Goal: Task Accomplishment & Management: Manage account settings

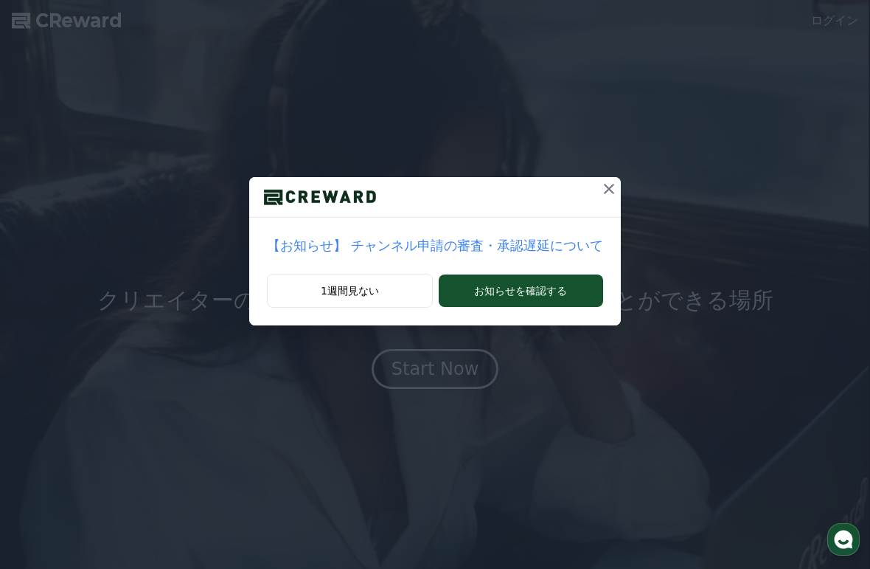
click at [328, 302] on button "1週間見ない" at bounding box center [349, 291] width 165 height 34
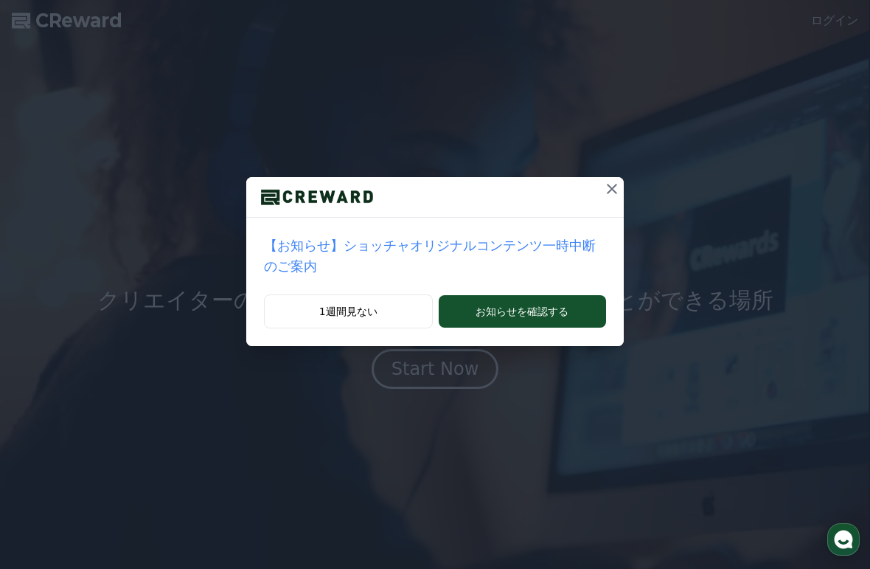
click at [332, 319] on button "1週間見ない" at bounding box center [348, 311] width 169 height 34
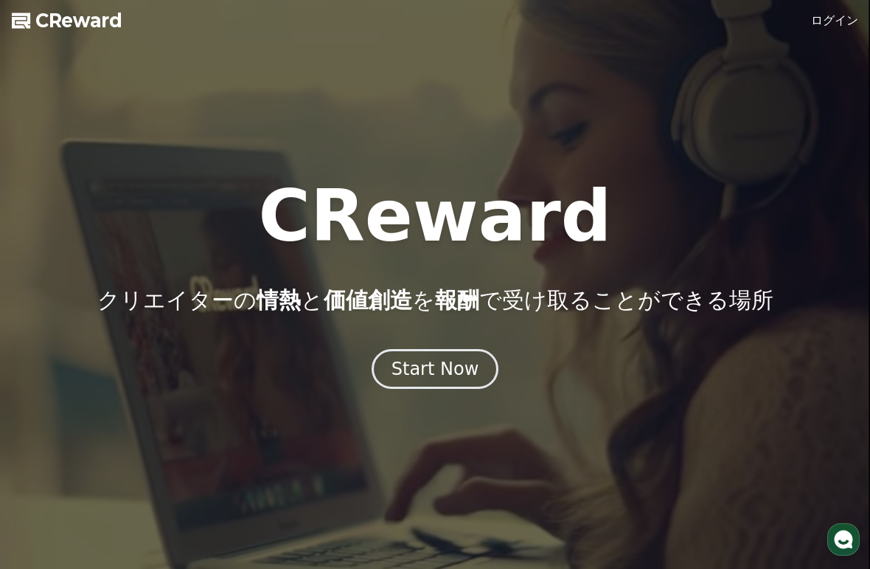
click at [815, 16] on link "ログイン" at bounding box center [834, 21] width 47 height 18
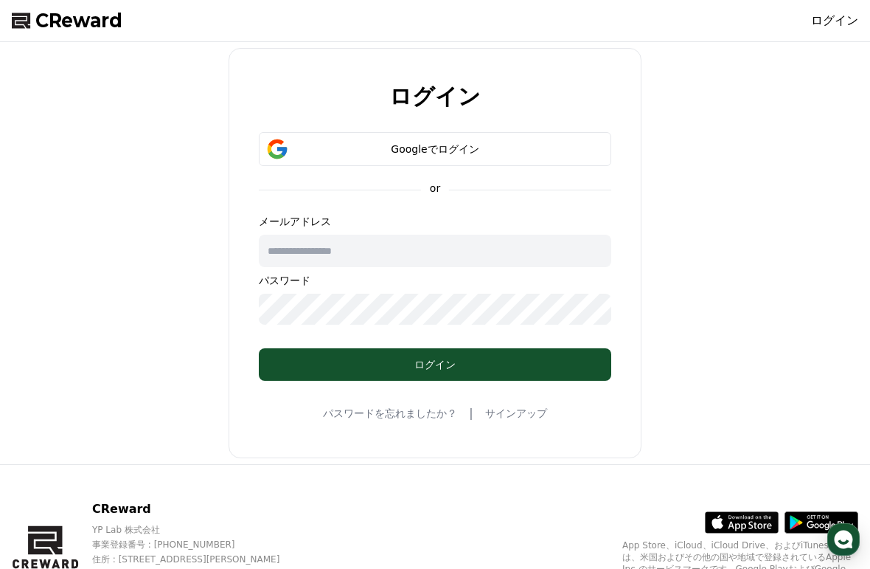
click at [296, 150] on div "Googleでログイン" at bounding box center [435, 149] width 310 height 15
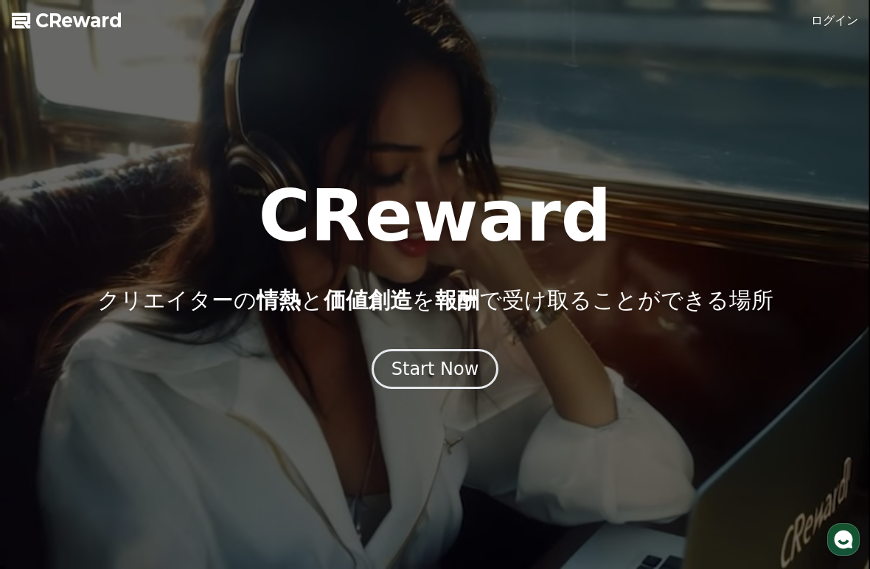
click at [825, 41] on div at bounding box center [435, 284] width 870 height 569
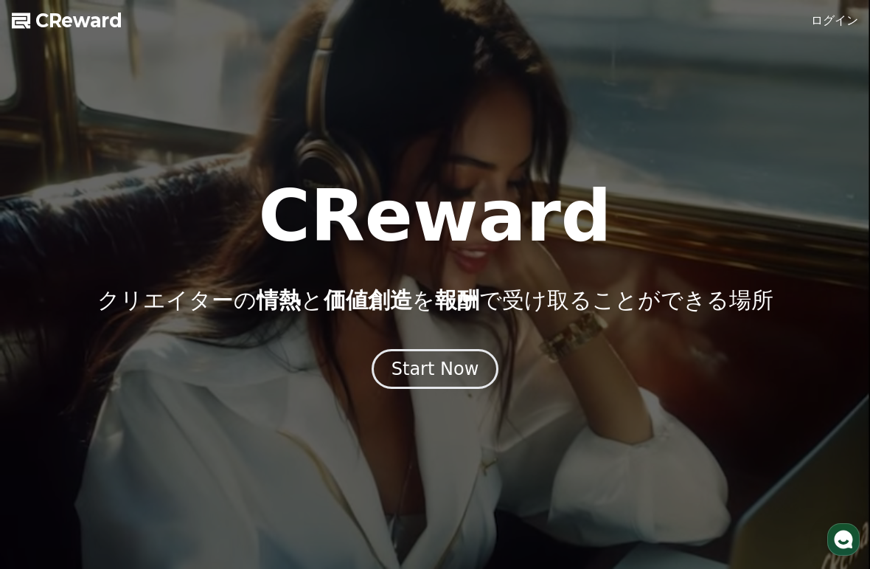
click at [823, 28] on link "ログイン" at bounding box center [834, 21] width 47 height 18
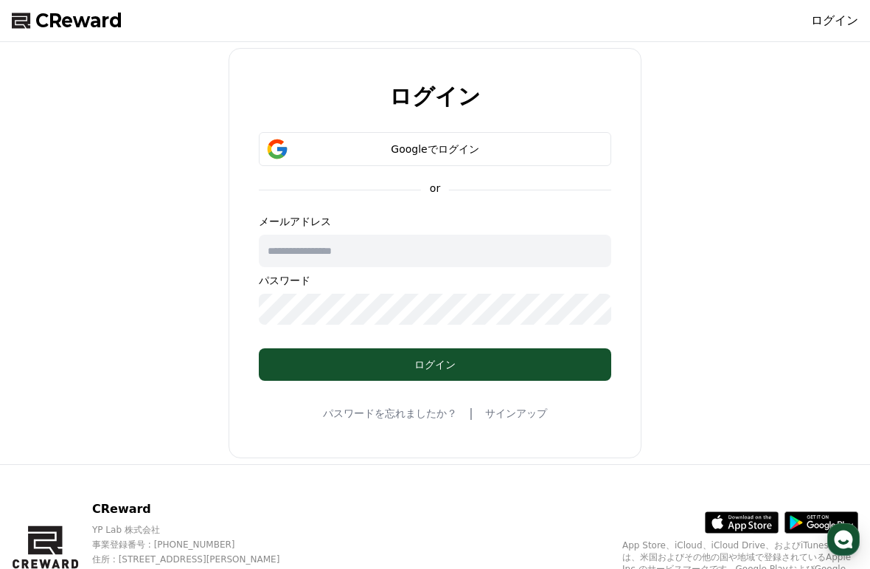
click at [307, 159] on button "Googleでログイン" at bounding box center [435, 149] width 353 height 34
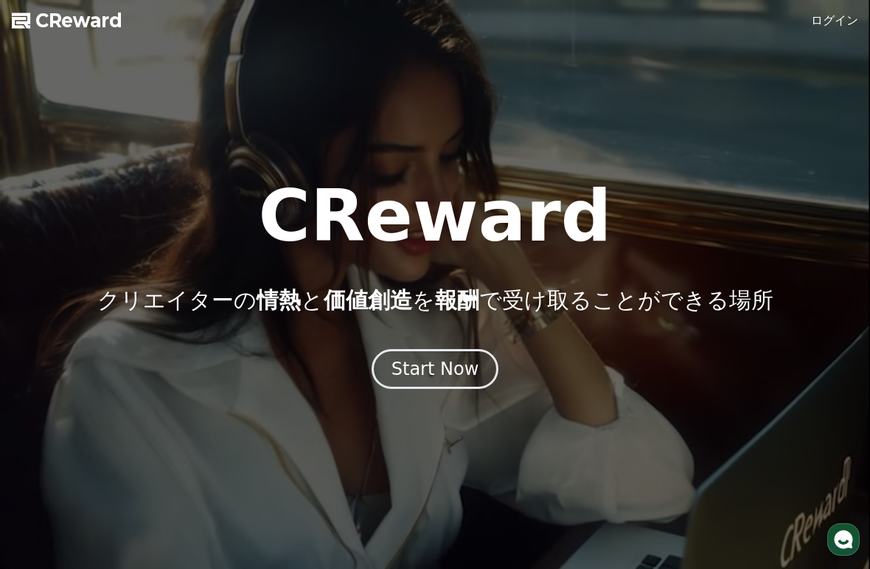
click at [816, 27] on link "ログイン" at bounding box center [834, 21] width 47 height 18
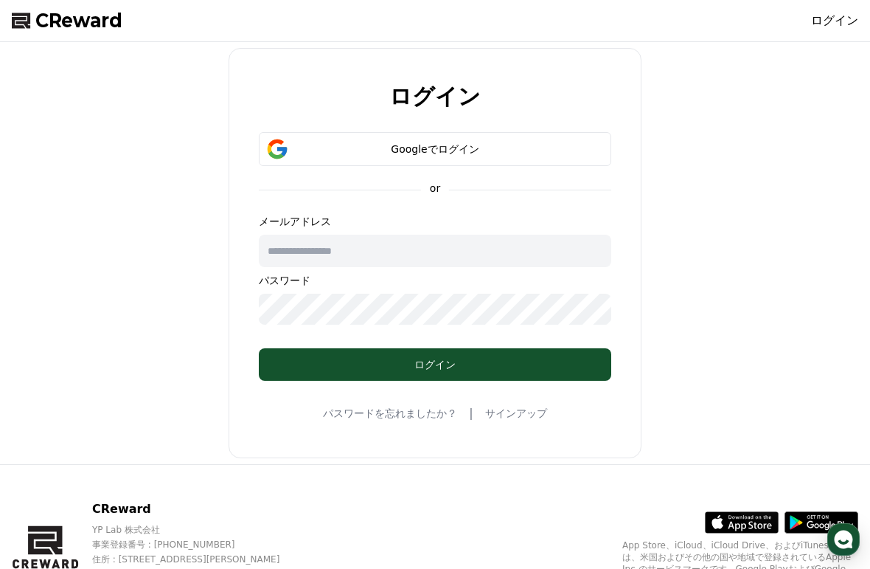
click at [299, 148] on div "Googleでログイン" at bounding box center [435, 149] width 310 height 15
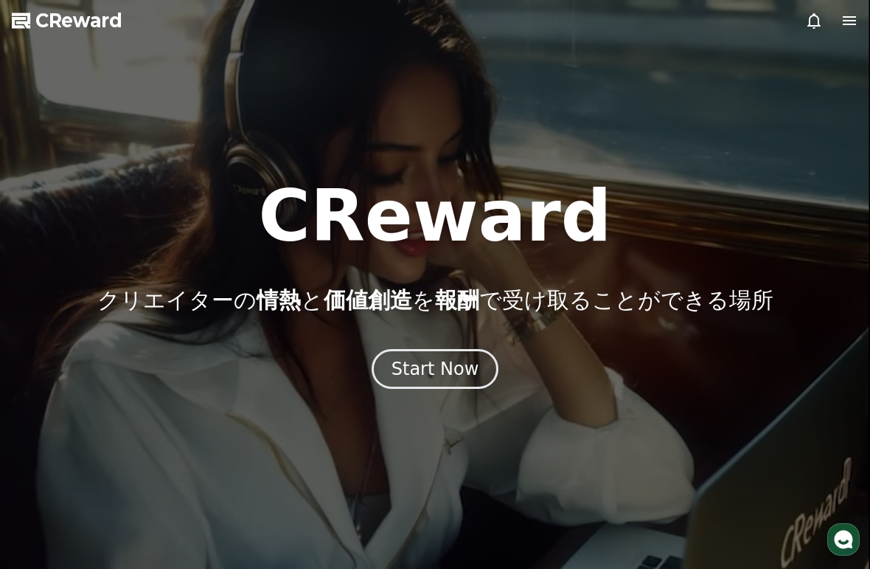
click at [58, 31] on span "CReward" at bounding box center [78, 21] width 87 height 24
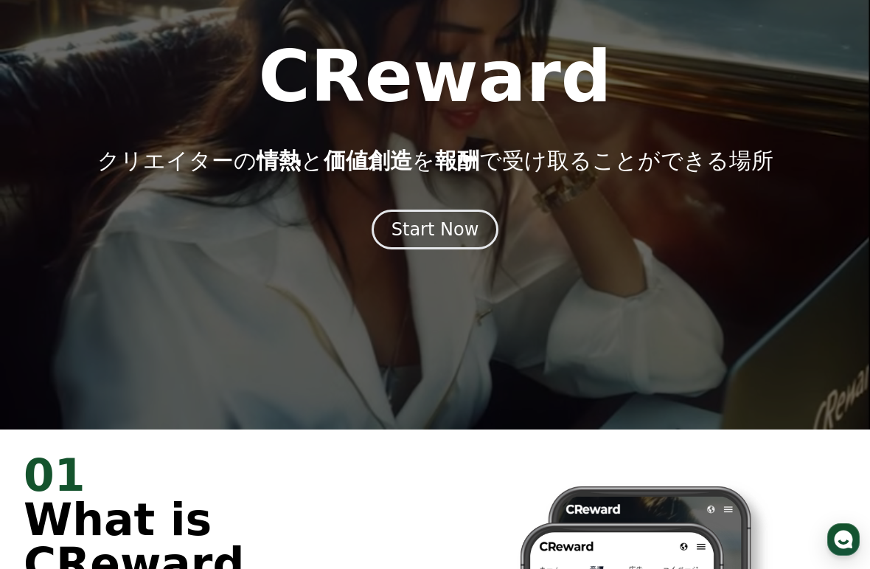
scroll to position [48, 0]
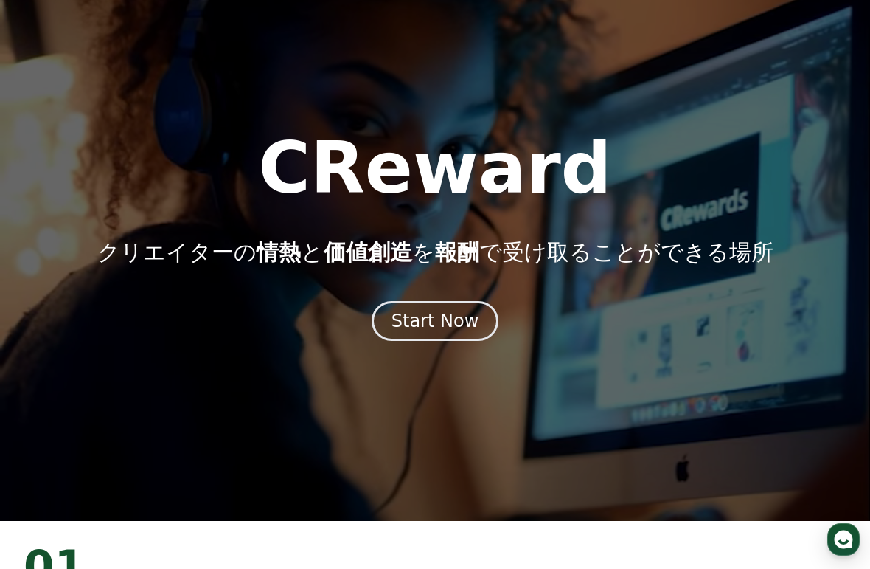
click at [412, 324] on div "Start Now" at bounding box center [436, 321] width 88 height 24
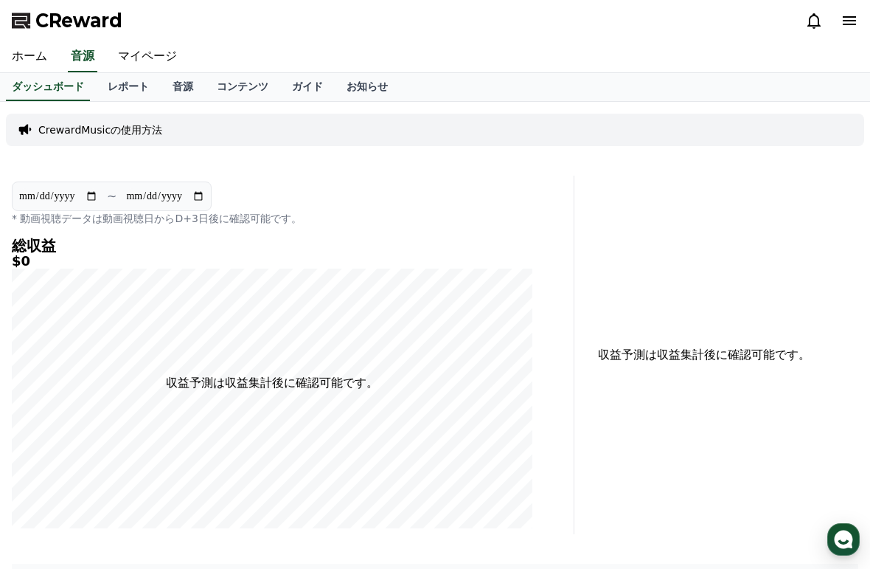
click at [285, 89] on link "ガイド" at bounding box center [307, 87] width 55 height 28
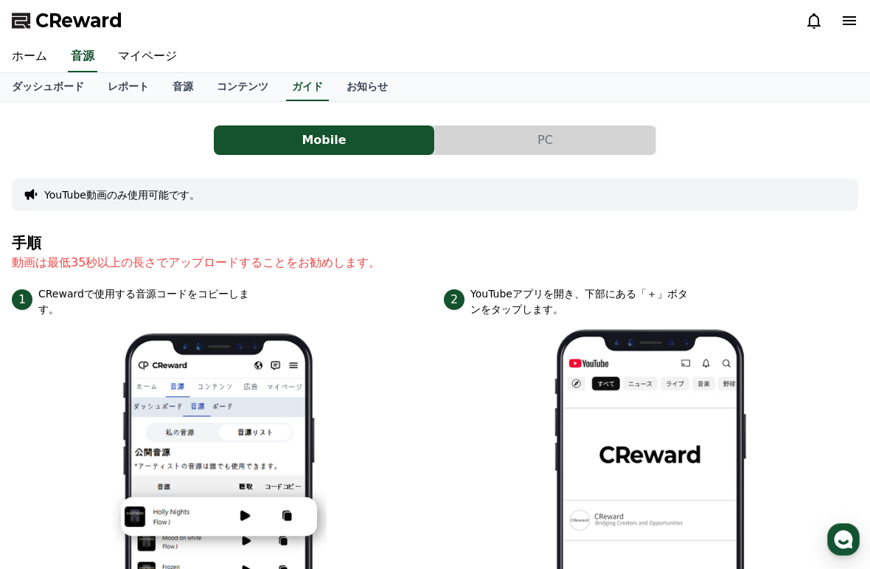
click at [176, 83] on link "音源" at bounding box center [183, 87] width 44 height 28
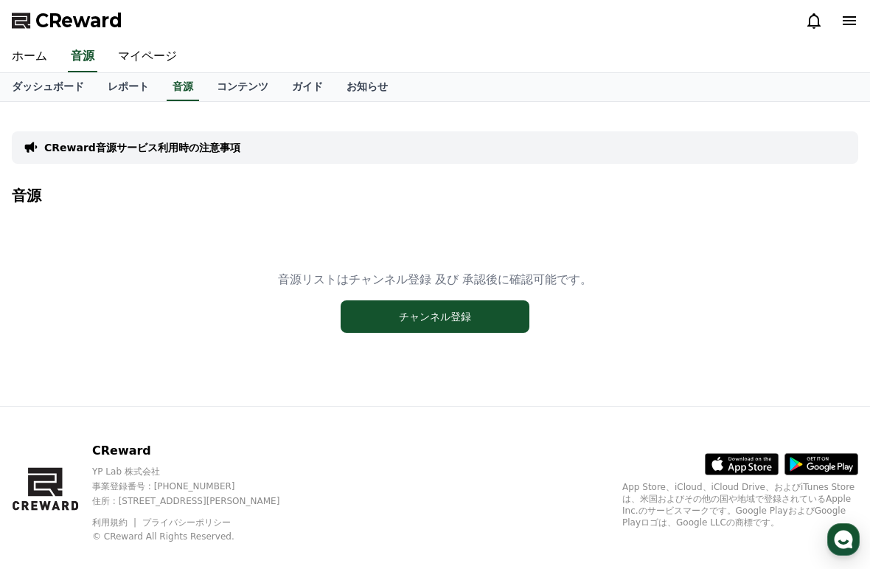
click at [372, 322] on button "チャンネル登録" at bounding box center [435, 316] width 189 height 32
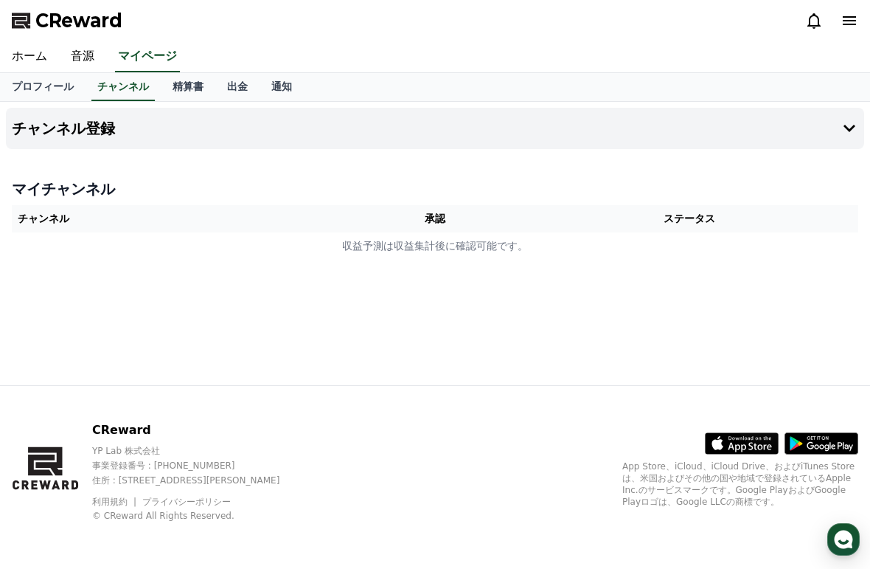
click at [24, 84] on link "プロフィール" at bounding box center [43, 87] width 86 height 28
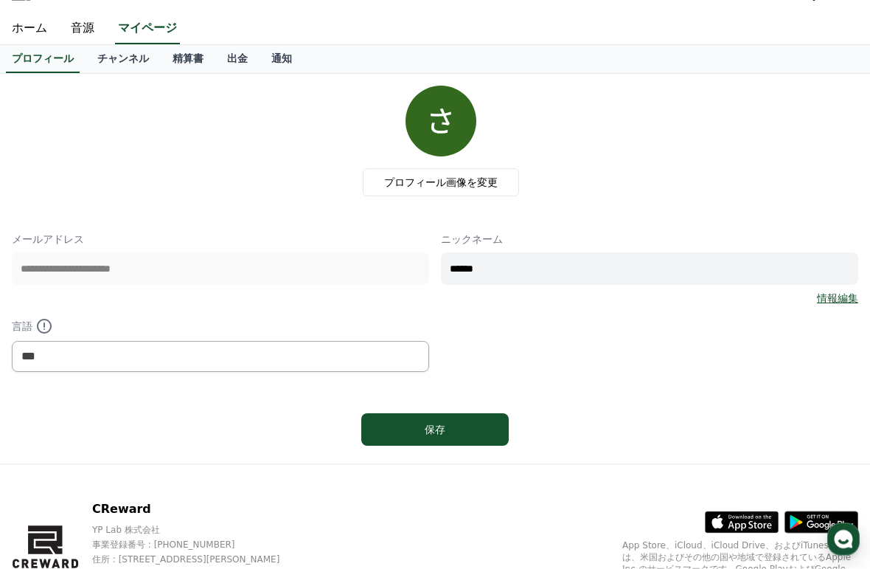
scroll to position [25, 0]
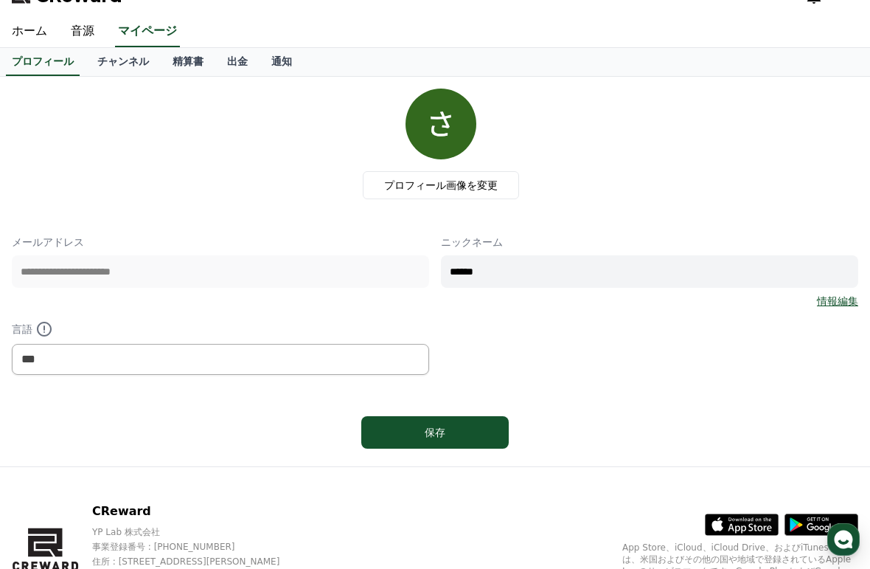
click at [839, 302] on link "情報編集" at bounding box center [837, 301] width 41 height 15
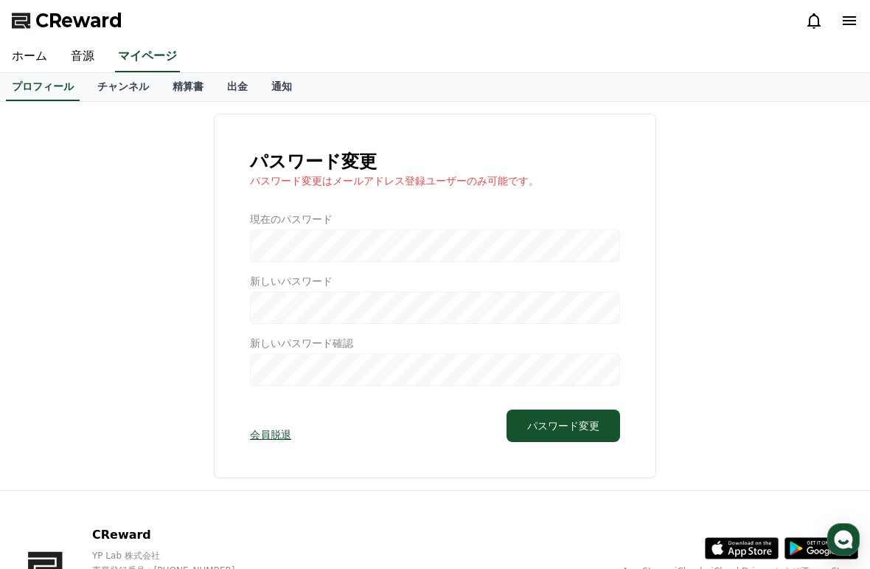
click at [12, 52] on link "ホーム" at bounding box center [29, 56] width 59 height 31
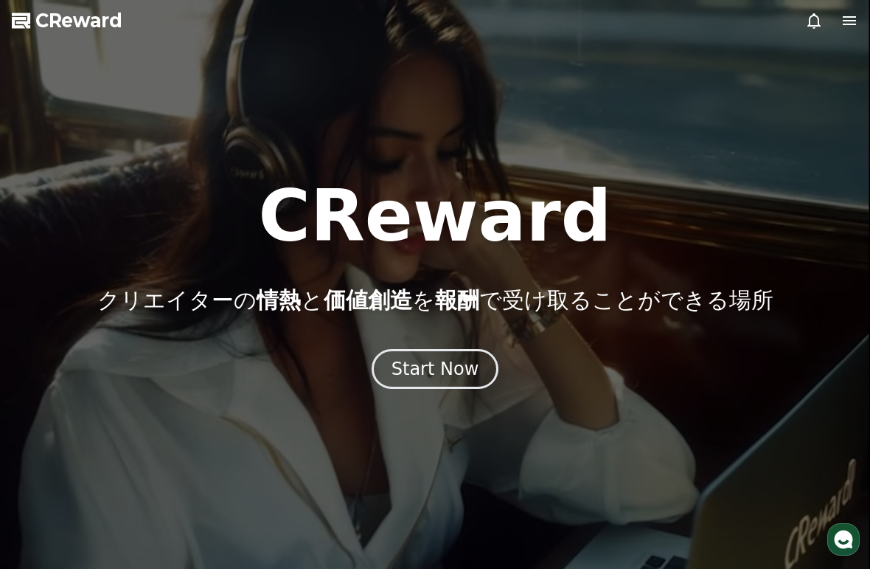
click at [418, 386] on button "Start Now" at bounding box center [436, 369] width 128 height 40
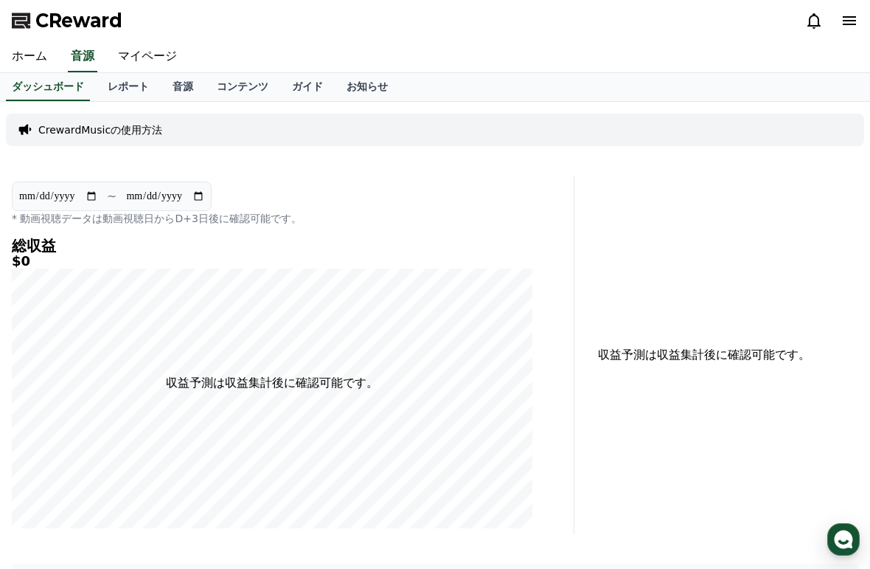
click at [117, 88] on link "レポート" at bounding box center [128, 87] width 65 height 28
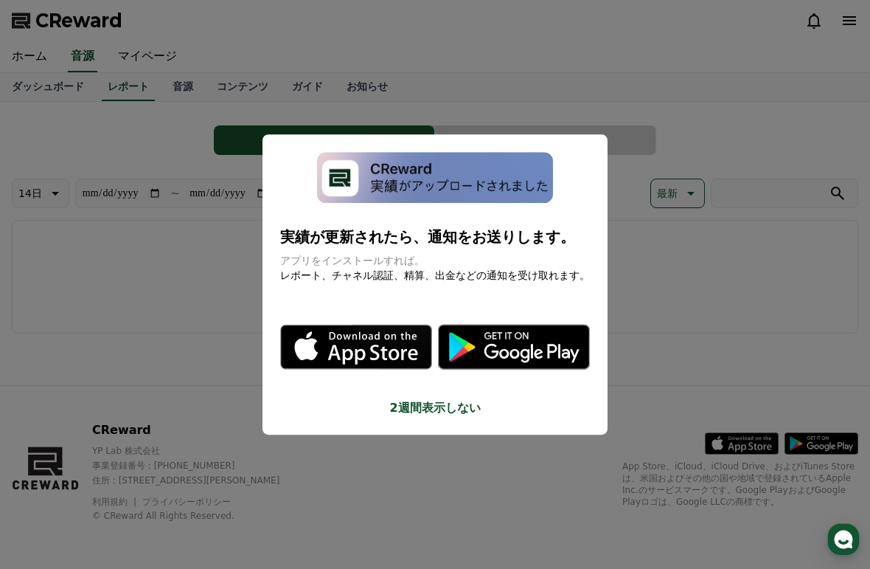
click at [328, 433] on button "close modal" at bounding box center [435, 284] width 870 height 569
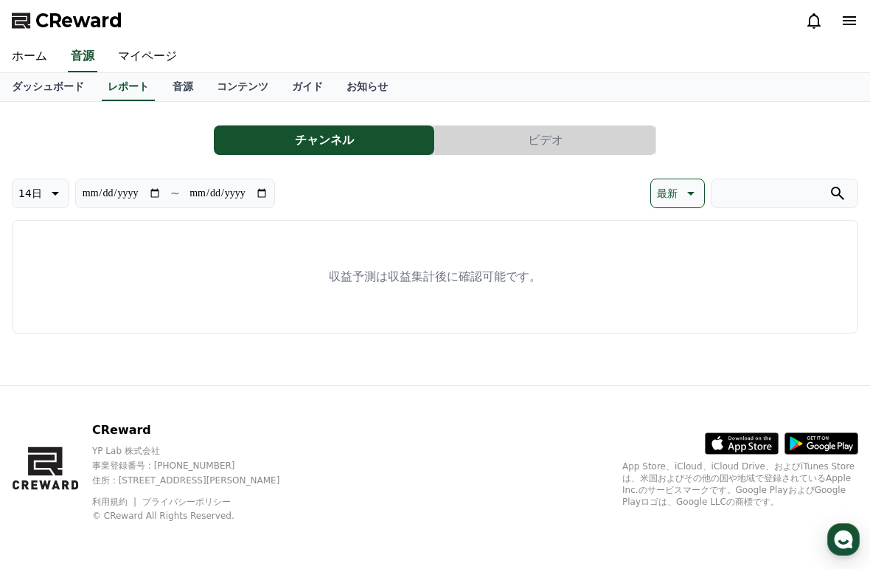
click at [174, 91] on link "音源" at bounding box center [183, 87] width 44 height 28
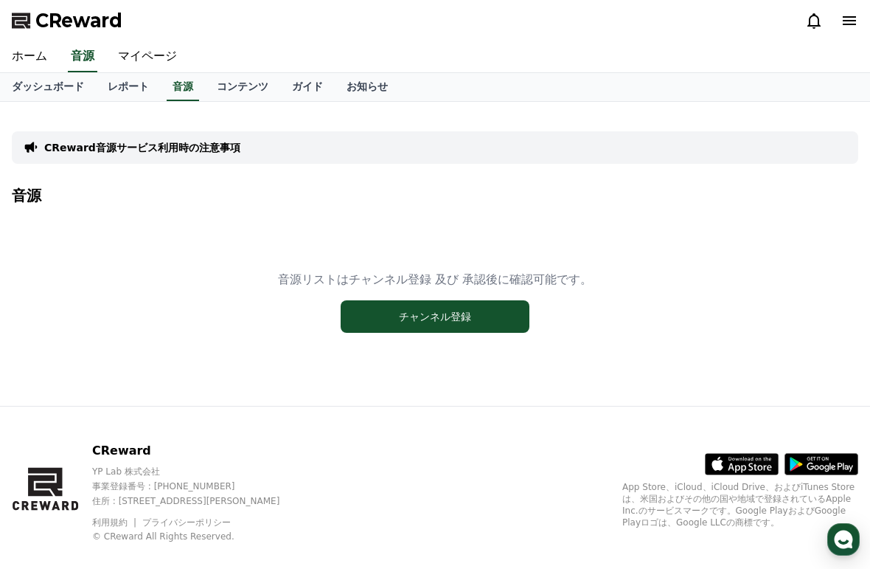
click at [398, 324] on button "チャンネル登録" at bounding box center [435, 316] width 189 height 32
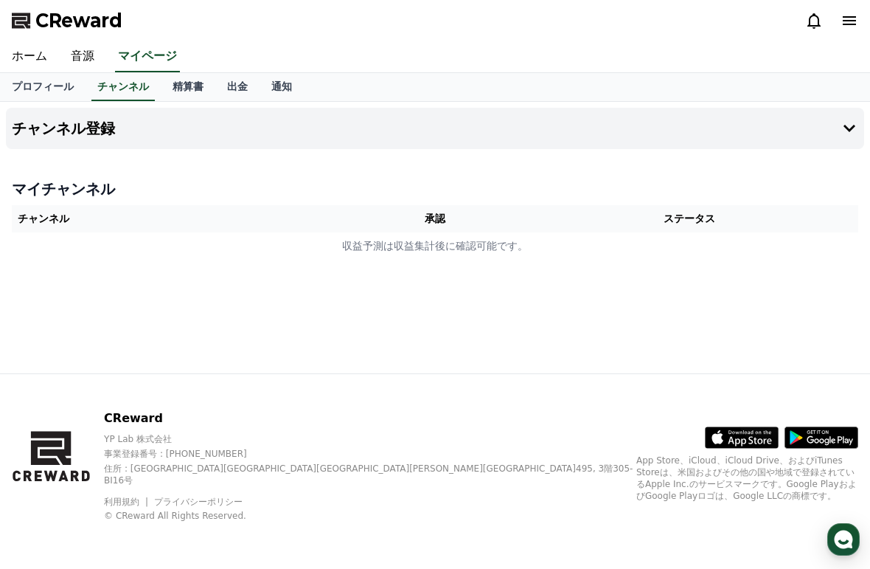
click at [174, 86] on link "精算書" at bounding box center [188, 87] width 55 height 28
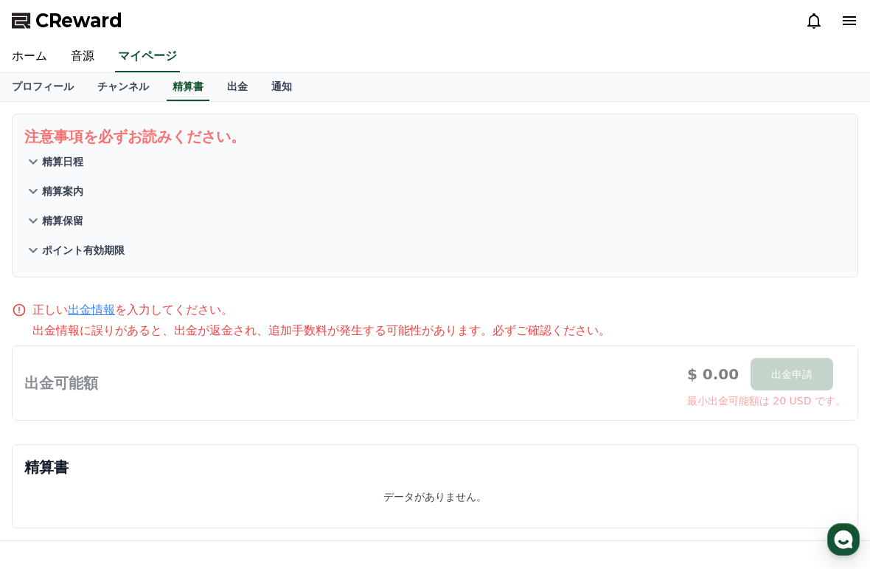
click at [229, 93] on link "出金" at bounding box center [237, 87] width 44 height 28
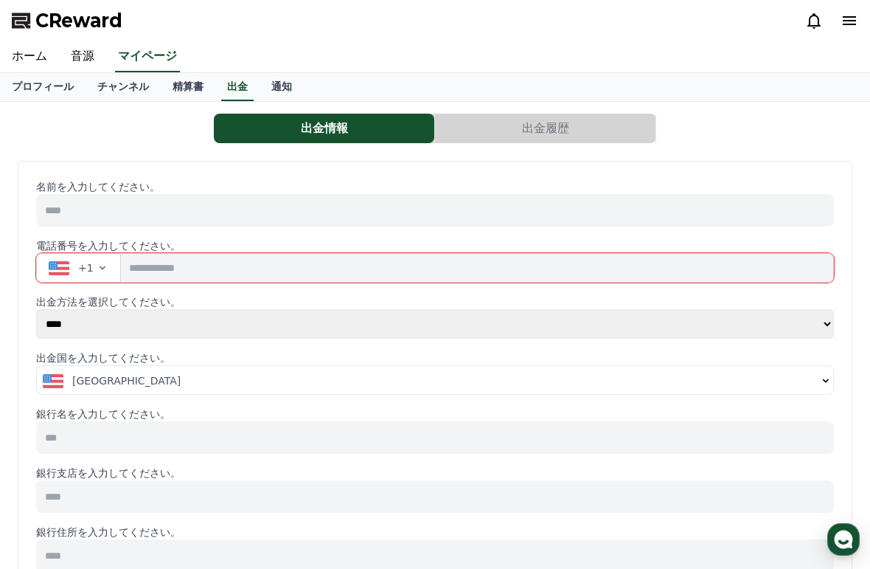
click at [267, 86] on link "通知" at bounding box center [282, 87] width 44 height 28
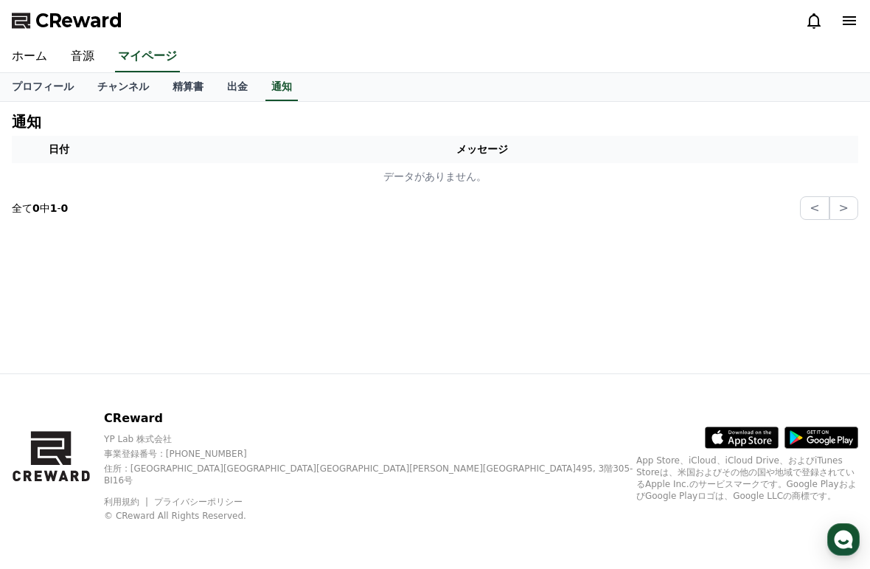
click at [41, 93] on link "プロフィール" at bounding box center [43, 87] width 86 height 28
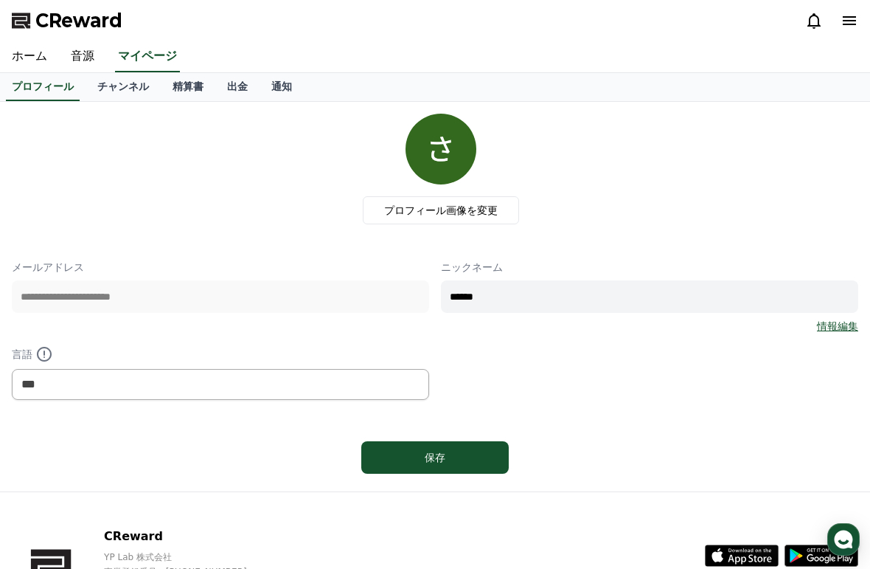
click at [27, 56] on link "ホーム" at bounding box center [29, 56] width 59 height 31
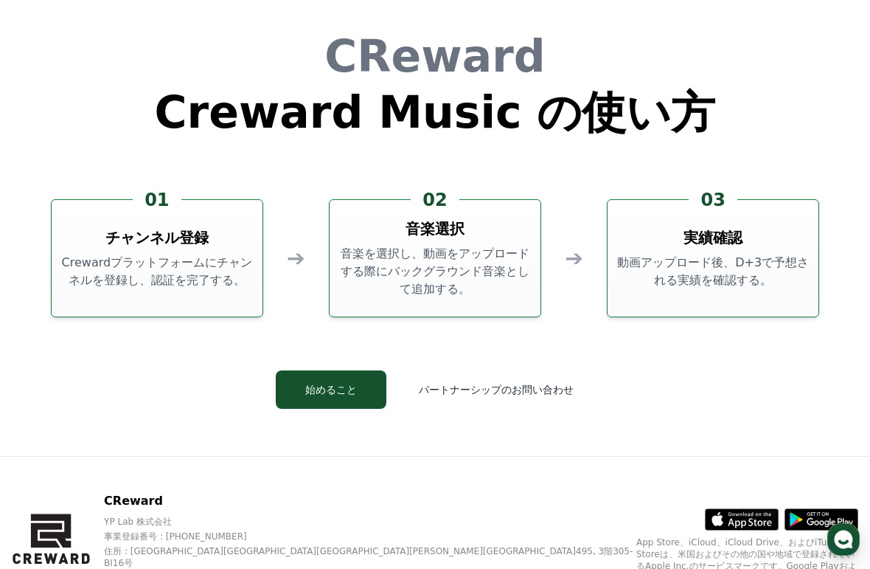
scroll to position [3922, 0]
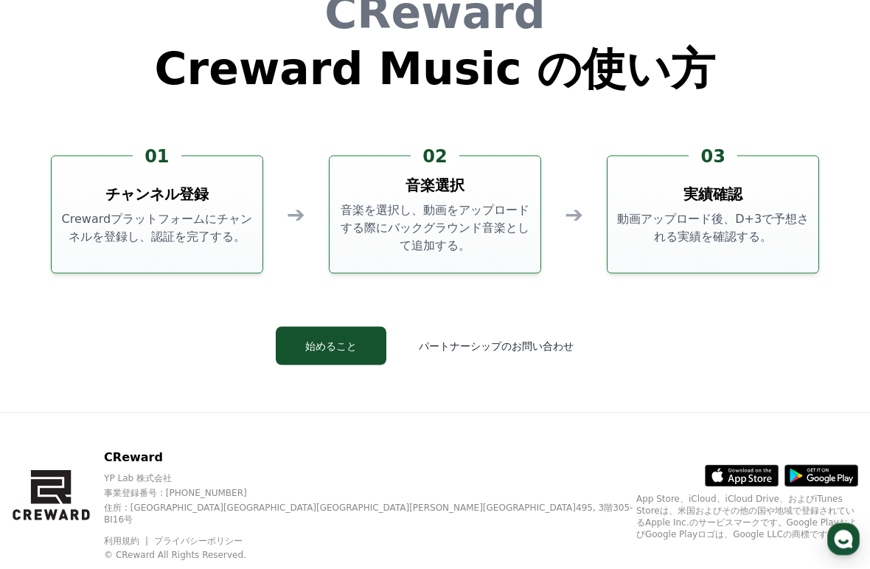
click at [454, 346] on button "パートナーシップのお問い合わせ" at bounding box center [496, 346] width 196 height 38
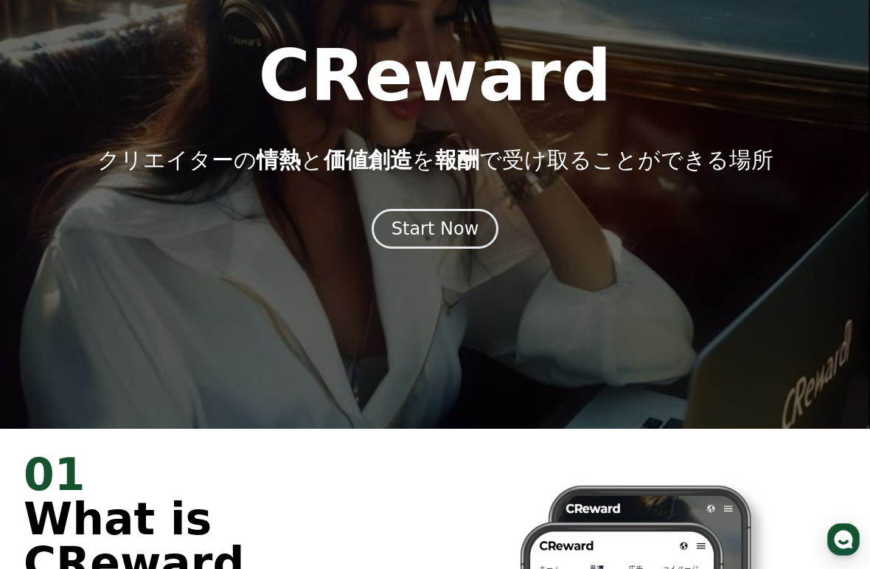
scroll to position [0, 0]
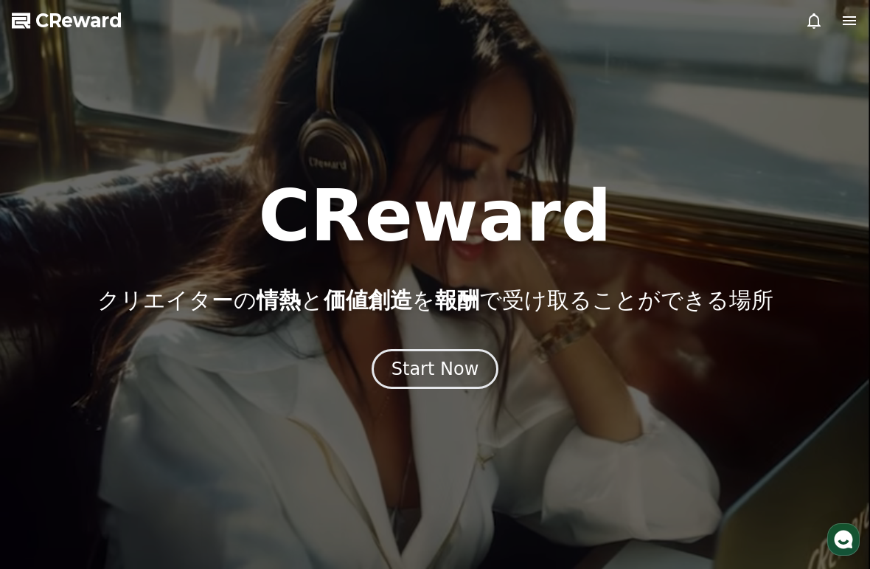
click at [852, 23] on icon at bounding box center [850, 21] width 18 height 18
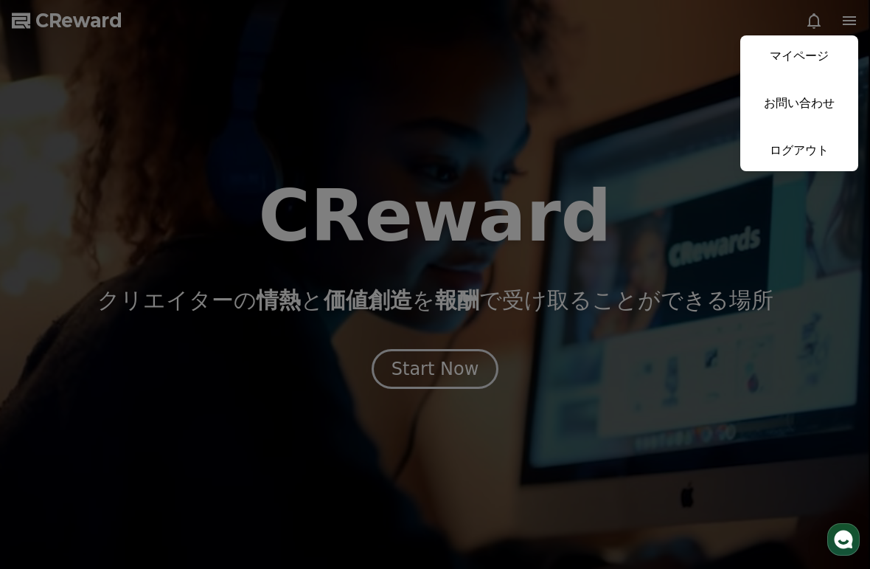
click at [780, 60] on link "マイページ" at bounding box center [799, 55] width 118 height 41
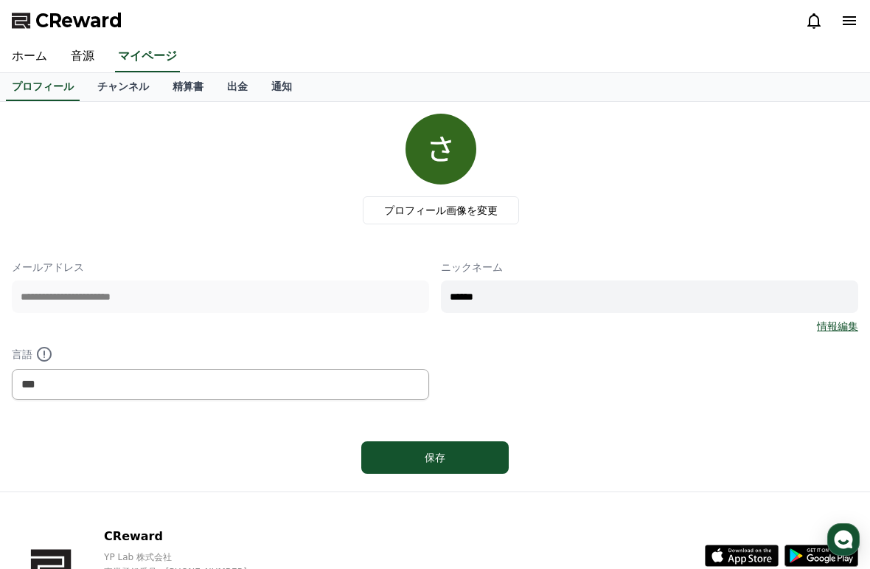
click at [17, 46] on link "ホーム" at bounding box center [29, 56] width 59 height 31
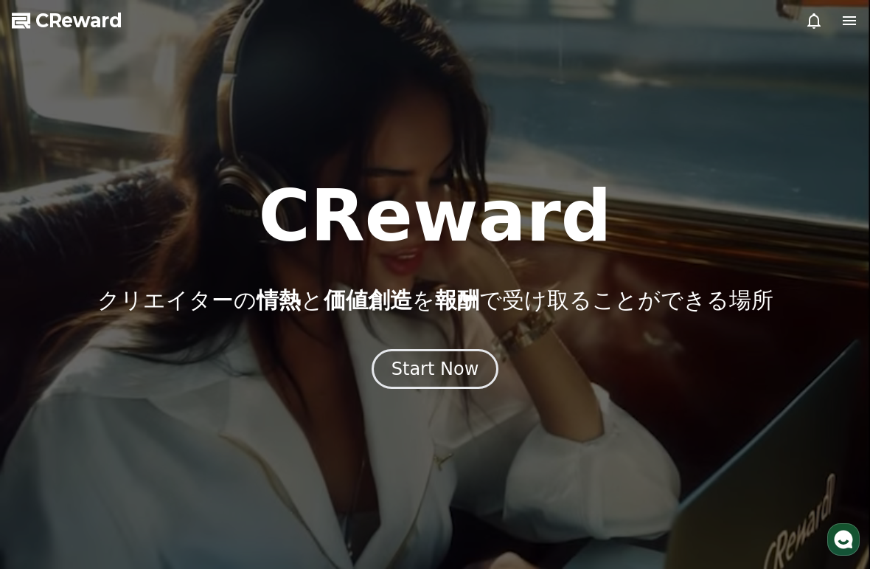
click at [844, 26] on icon at bounding box center [850, 21] width 18 height 18
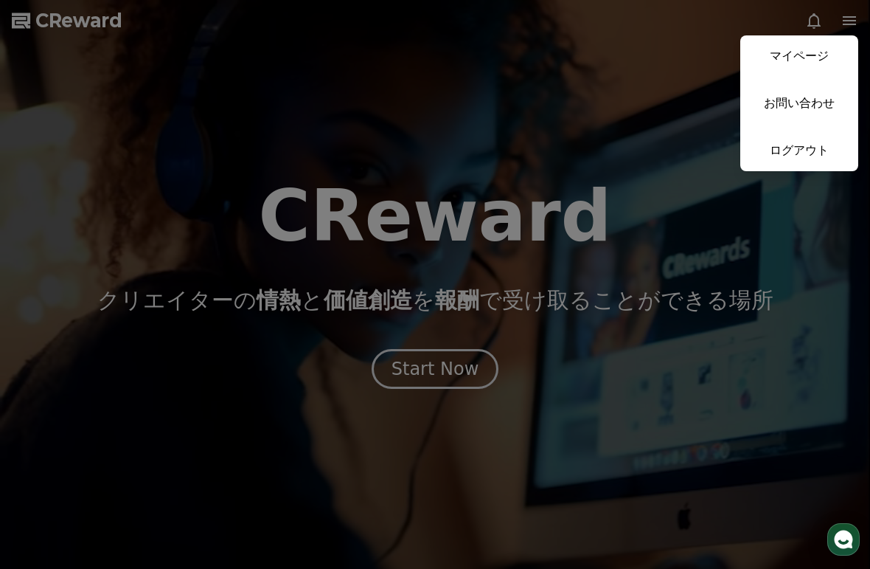
click at [775, 60] on link "マイページ" at bounding box center [799, 55] width 118 height 41
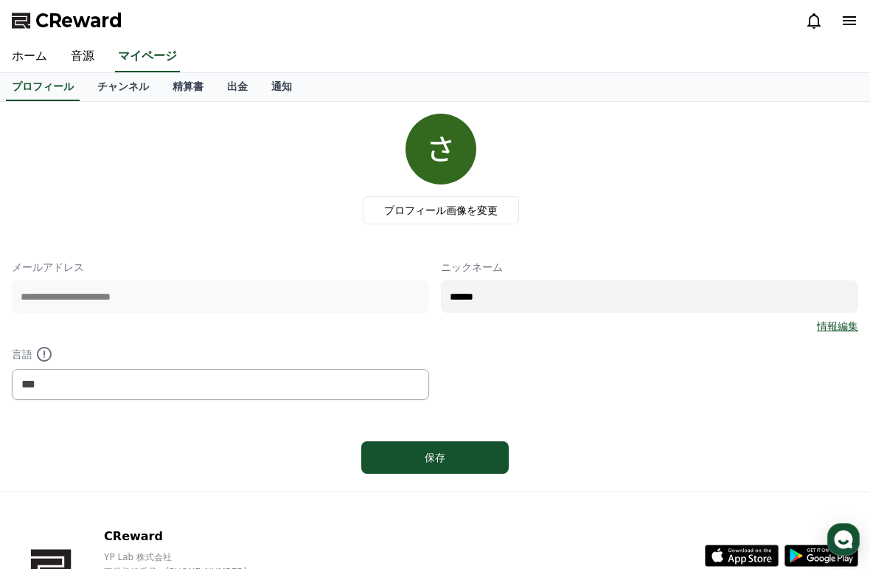
click at [116, 88] on link "チャンネル" at bounding box center [123, 87] width 75 height 28
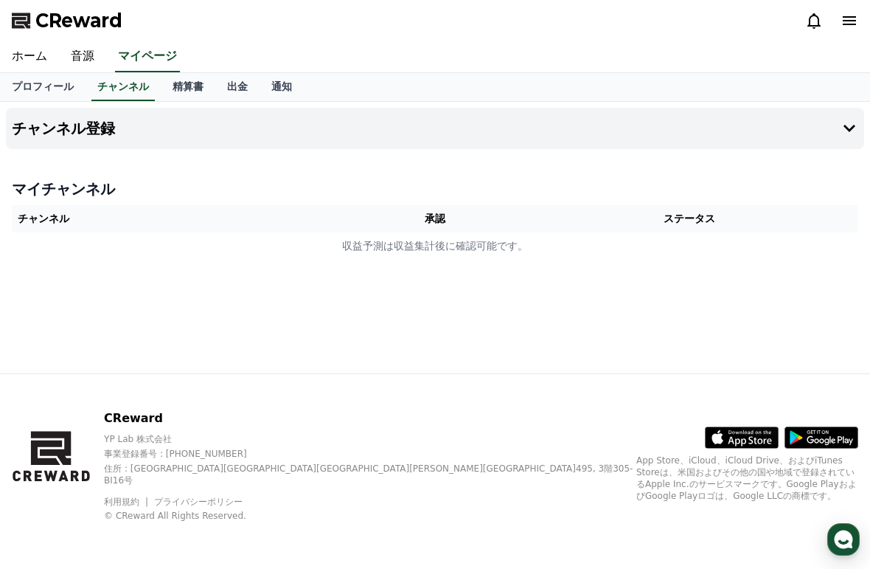
click at [91, 59] on link "音源" at bounding box center [82, 56] width 47 height 31
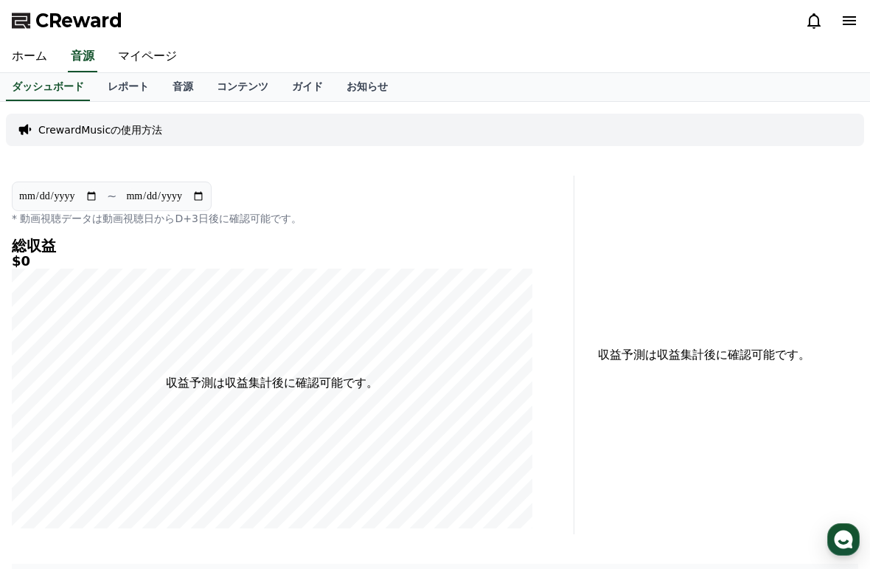
click at [136, 49] on link "マイページ" at bounding box center [147, 56] width 83 height 31
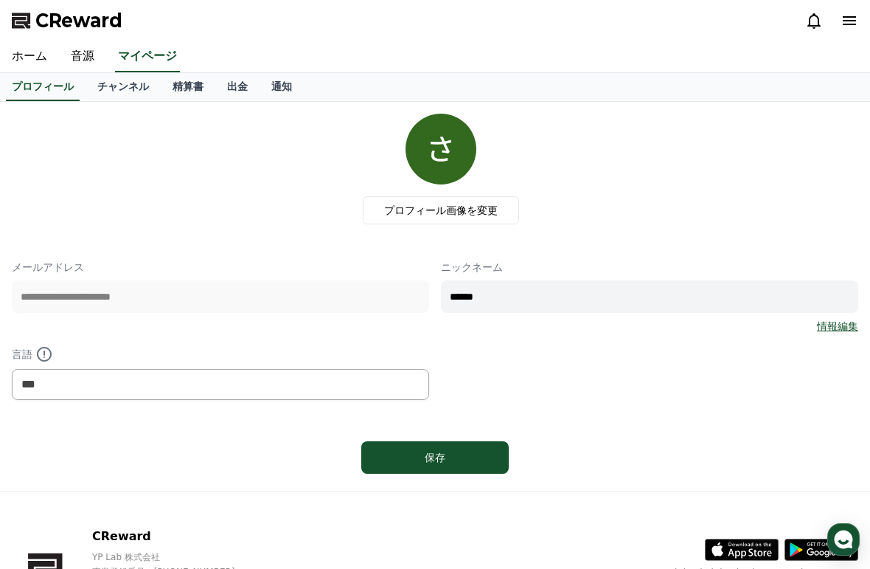
click at [114, 85] on link "チャンネル" at bounding box center [123, 87] width 75 height 28
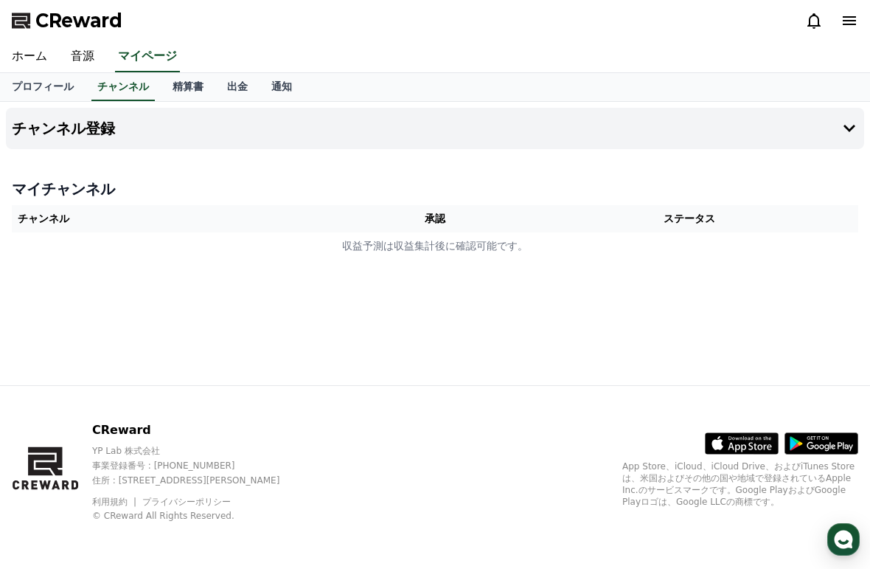
click at [173, 83] on link "精算書" at bounding box center [188, 87] width 55 height 28
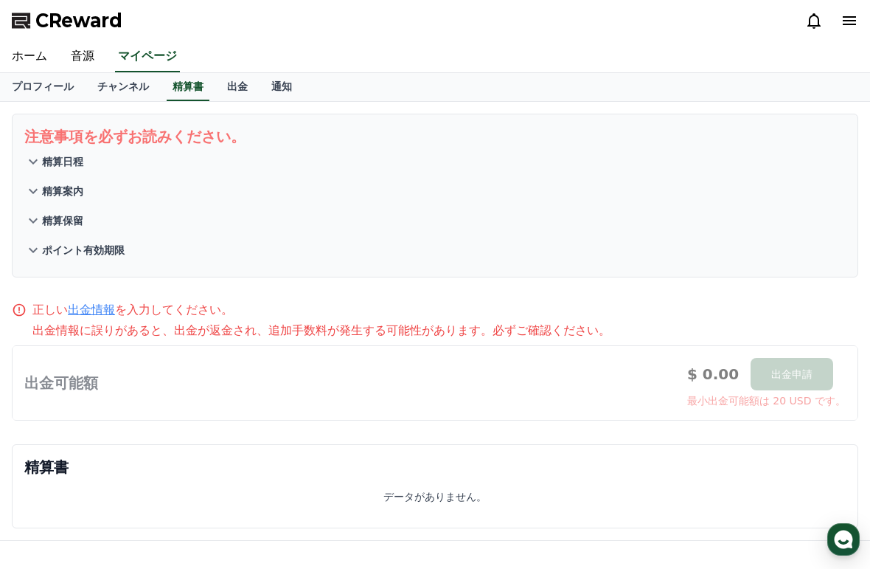
click at [233, 85] on link "出金" at bounding box center [237, 87] width 44 height 28
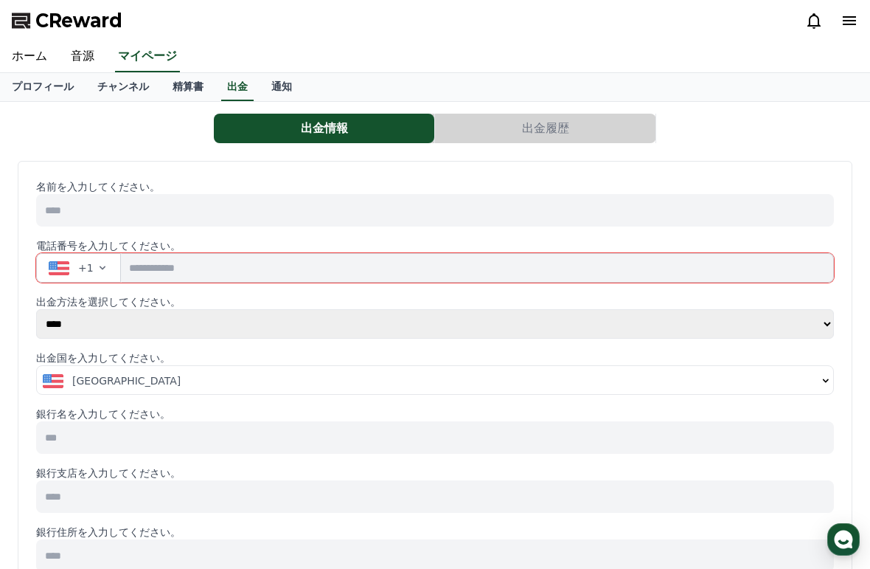
click at [275, 83] on link "通知" at bounding box center [282, 87] width 44 height 28
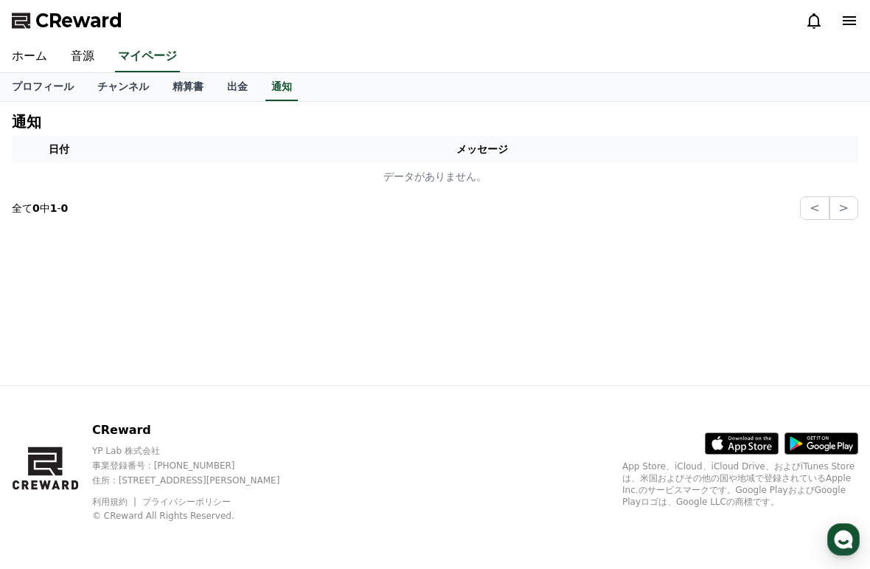
click at [85, 54] on link "音源" at bounding box center [82, 56] width 47 height 31
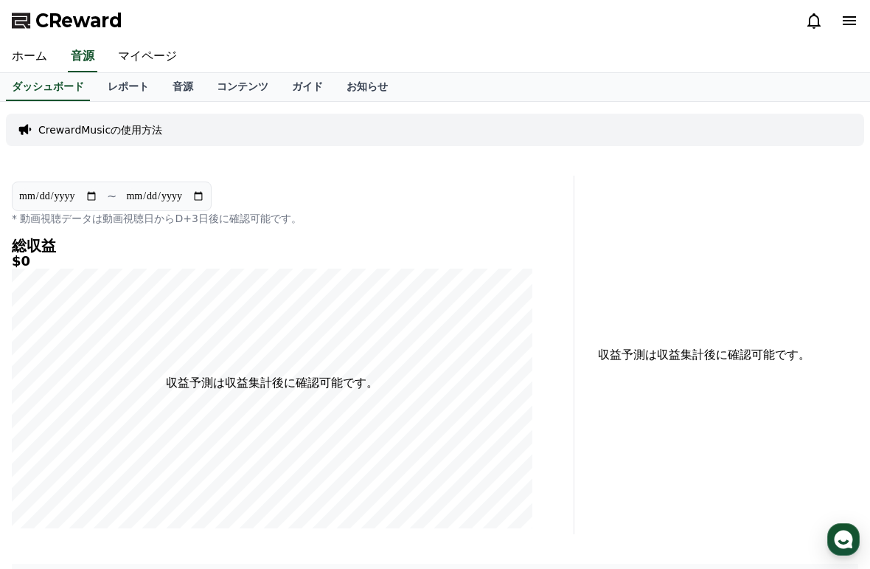
click at [30, 65] on link "ホーム" at bounding box center [29, 56] width 59 height 31
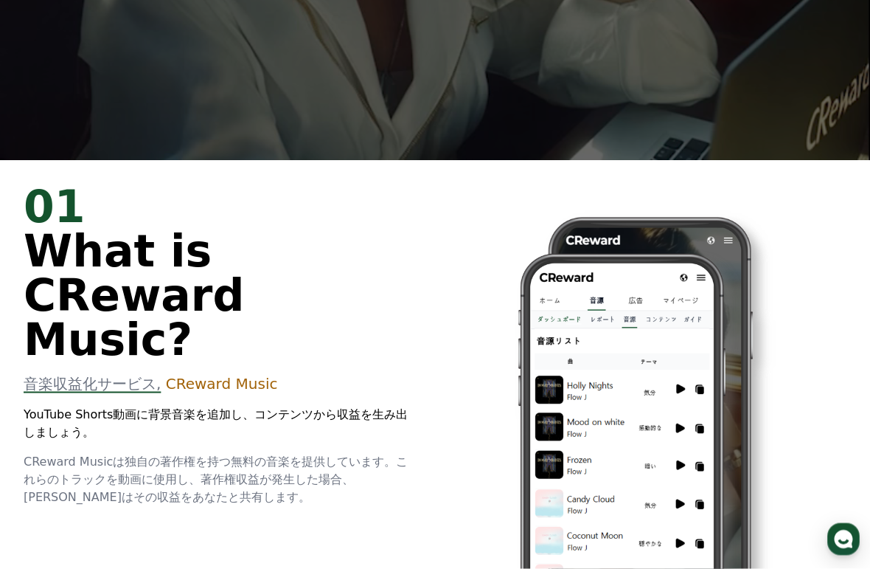
scroll to position [409, 0]
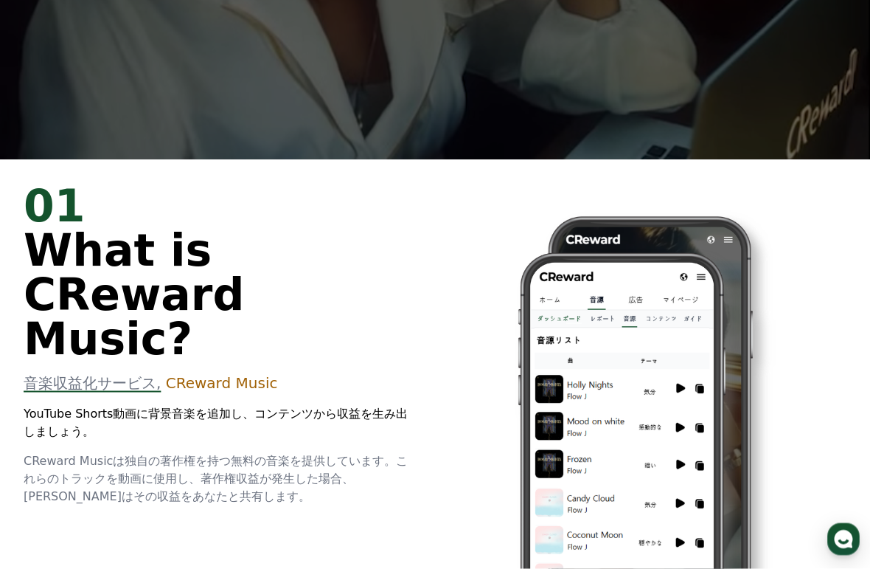
click at [65, 374] on span "音楽収益化サービス," at bounding box center [92, 383] width 137 height 18
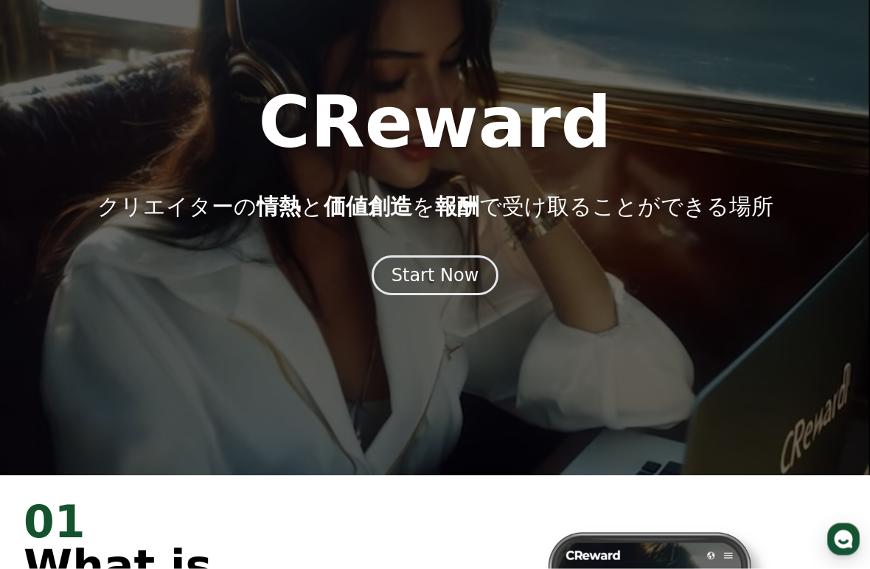
scroll to position [0, 0]
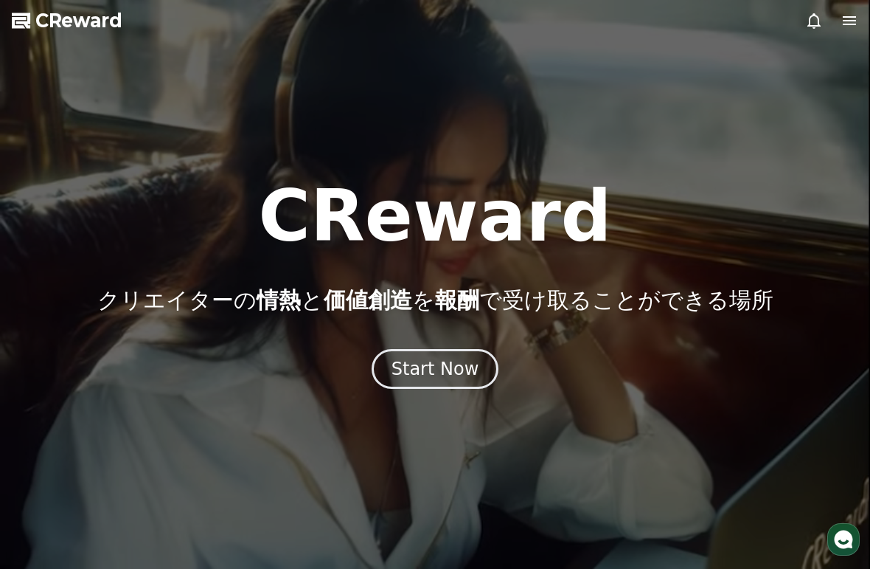
click at [843, 27] on icon at bounding box center [850, 21] width 18 height 18
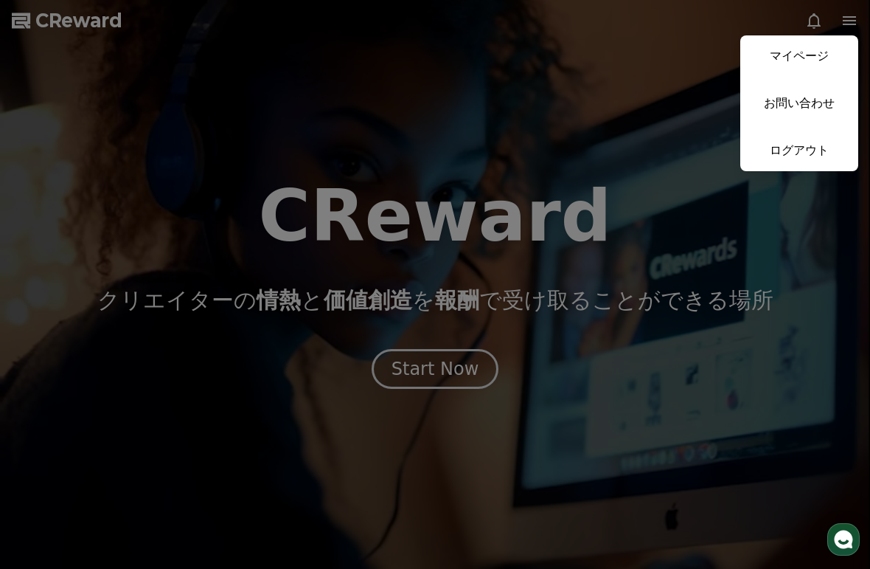
click at [785, 54] on link "マイページ" at bounding box center [799, 55] width 118 height 41
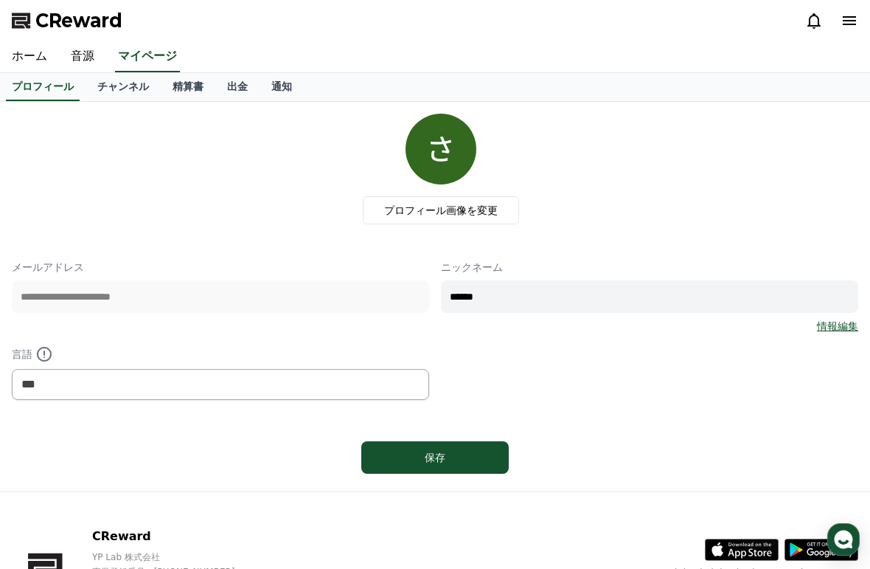
click at [24, 54] on link "ホーム" at bounding box center [29, 56] width 59 height 31
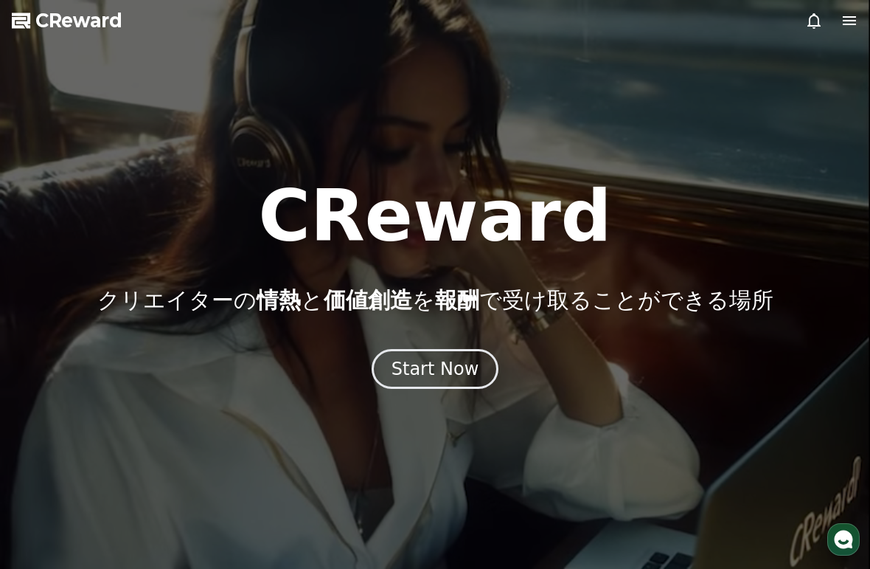
click at [851, 29] on icon at bounding box center [850, 21] width 18 height 18
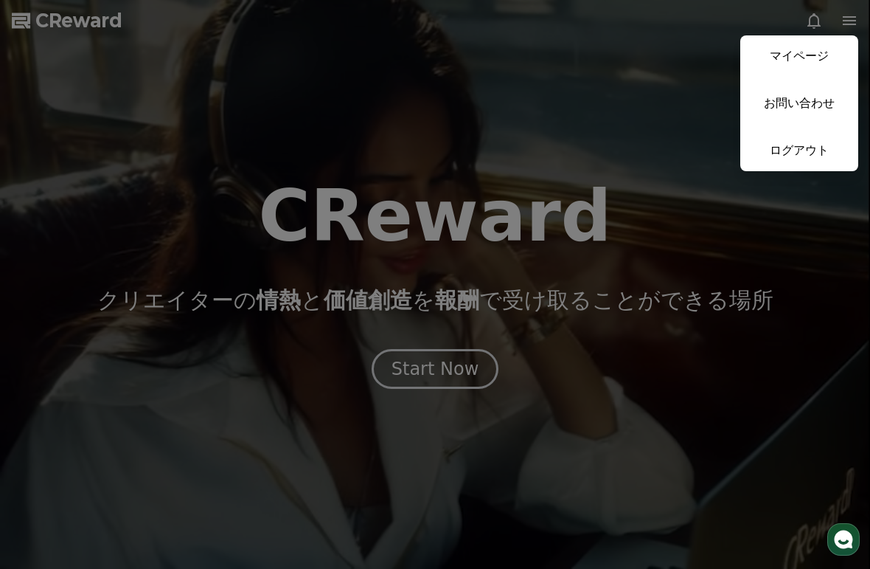
click at [779, 56] on link "マイページ" at bounding box center [799, 55] width 118 height 41
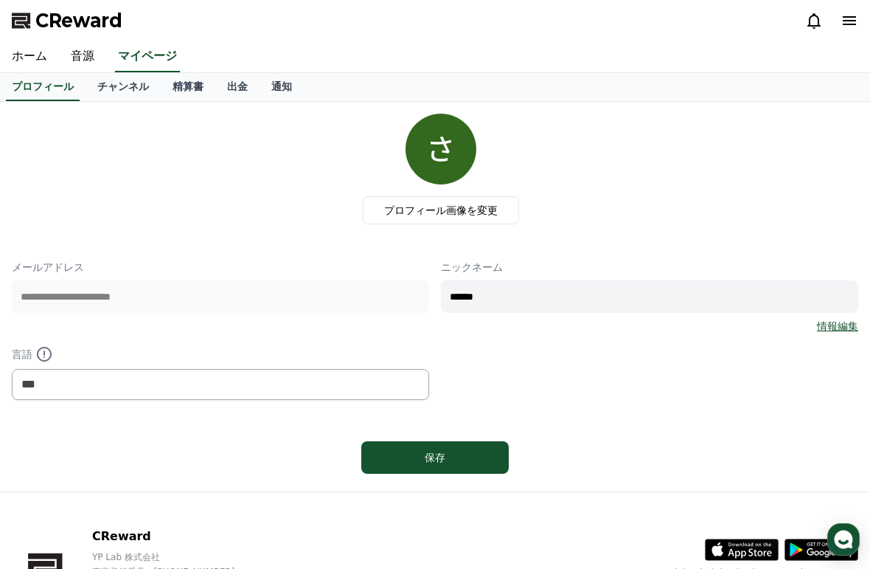
click at [80, 54] on link "音源" at bounding box center [82, 56] width 47 height 31
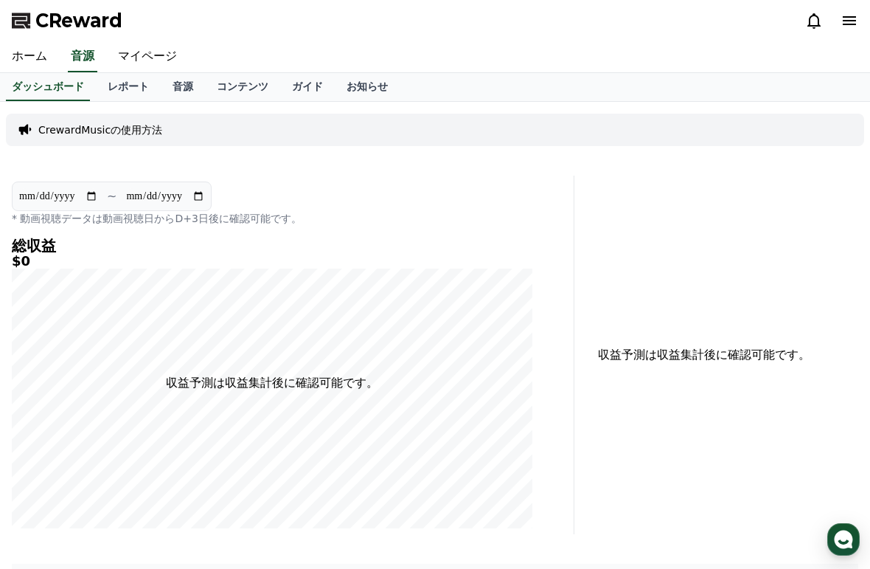
click at [178, 88] on link "音源" at bounding box center [183, 87] width 44 height 28
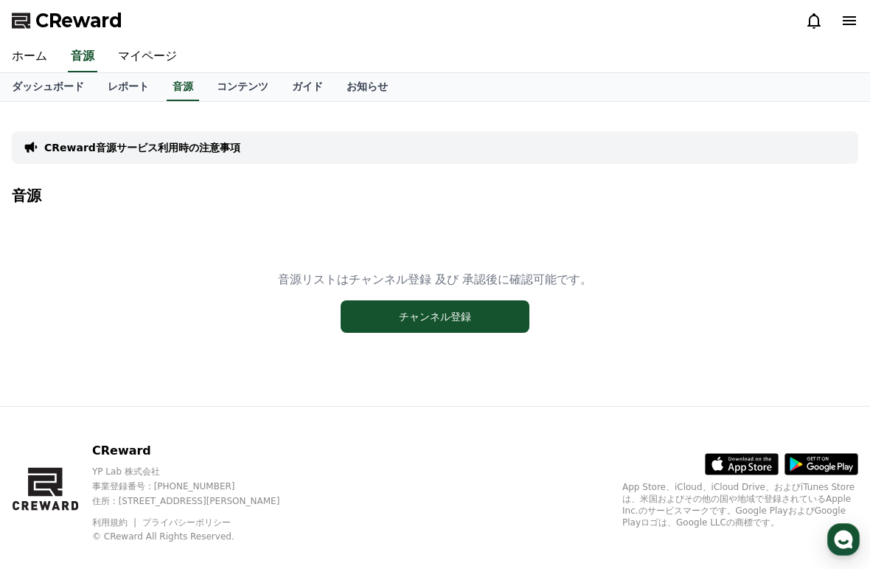
click at [374, 326] on button "チャンネル登録" at bounding box center [435, 316] width 189 height 32
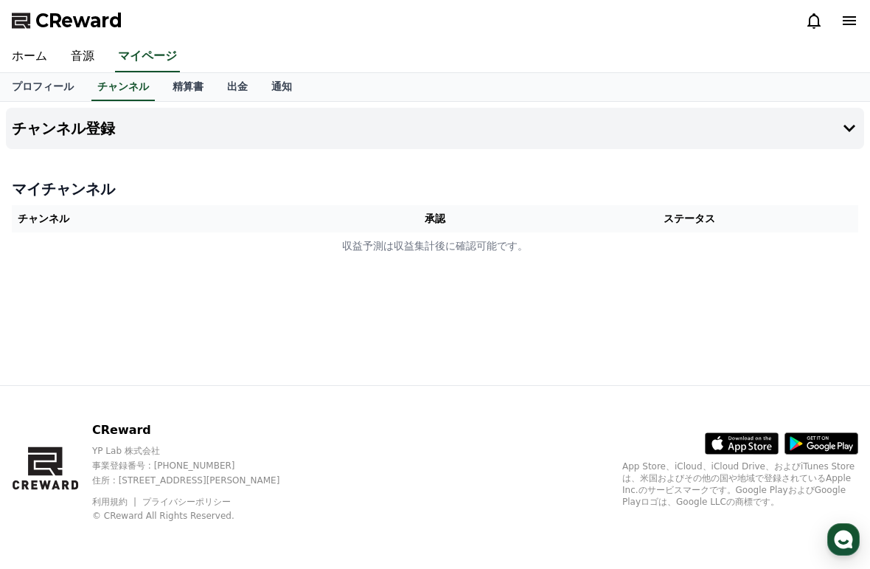
click at [178, 89] on link "精算書" at bounding box center [188, 87] width 55 height 28
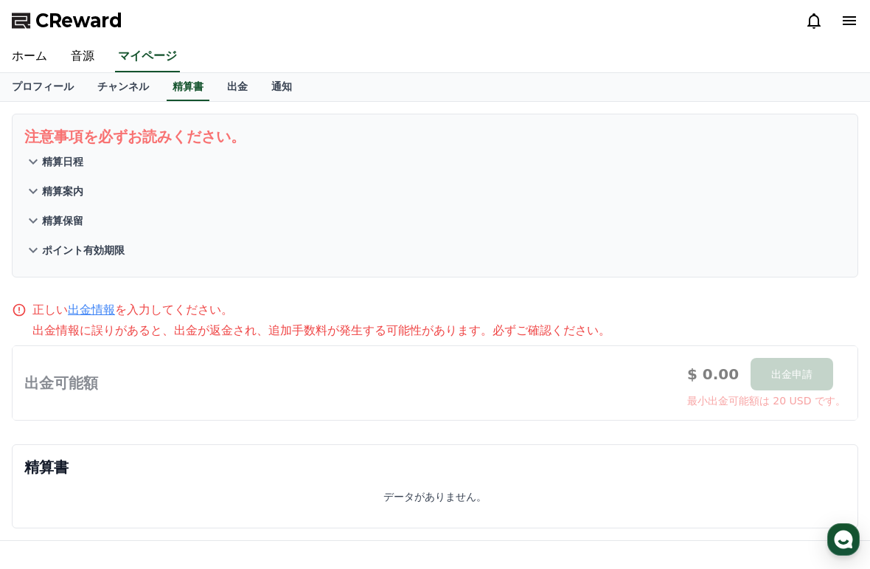
click at [132, 53] on link "マイページ" at bounding box center [147, 56] width 65 height 31
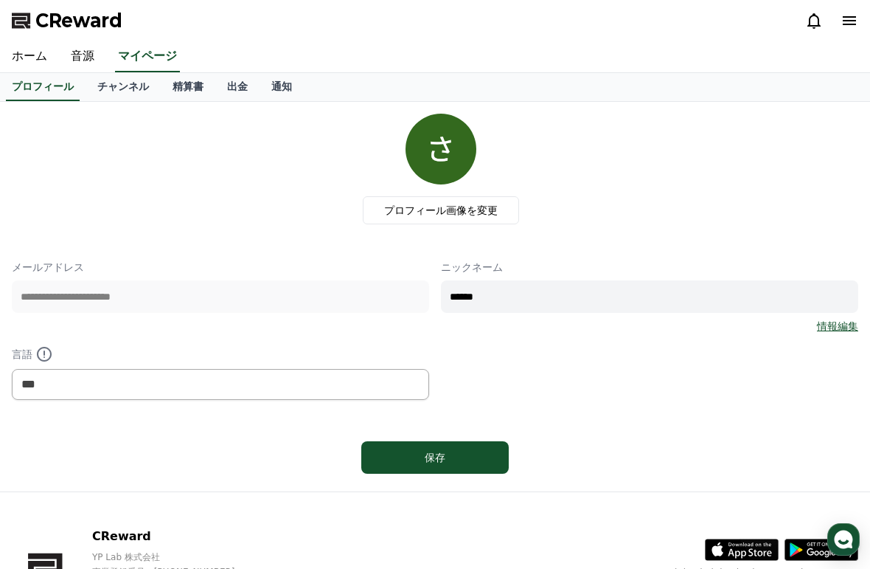
click at [120, 89] on link "チャンネル" at bounding box center [123, 87] width 75 height 28
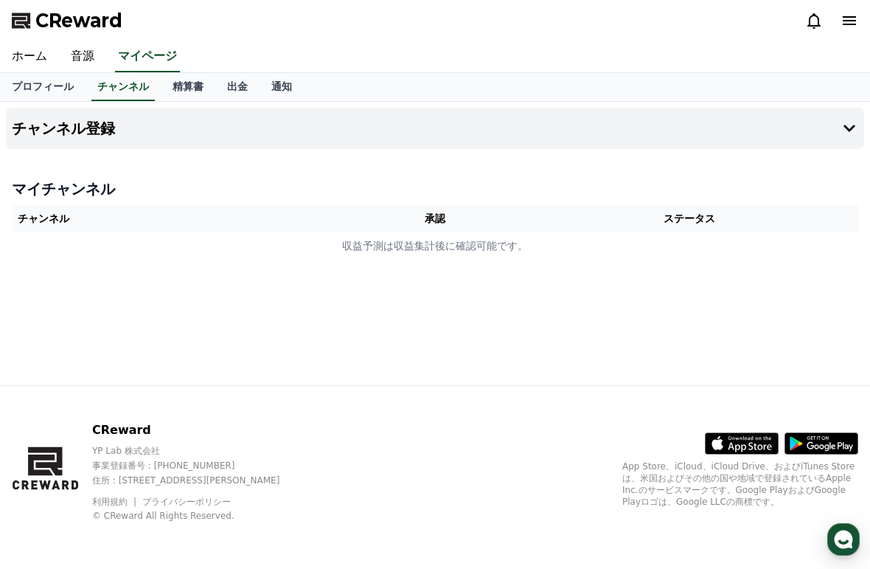
click at [81, 56] on link "音源" at bounding box center [82, 56] width 47 height 31
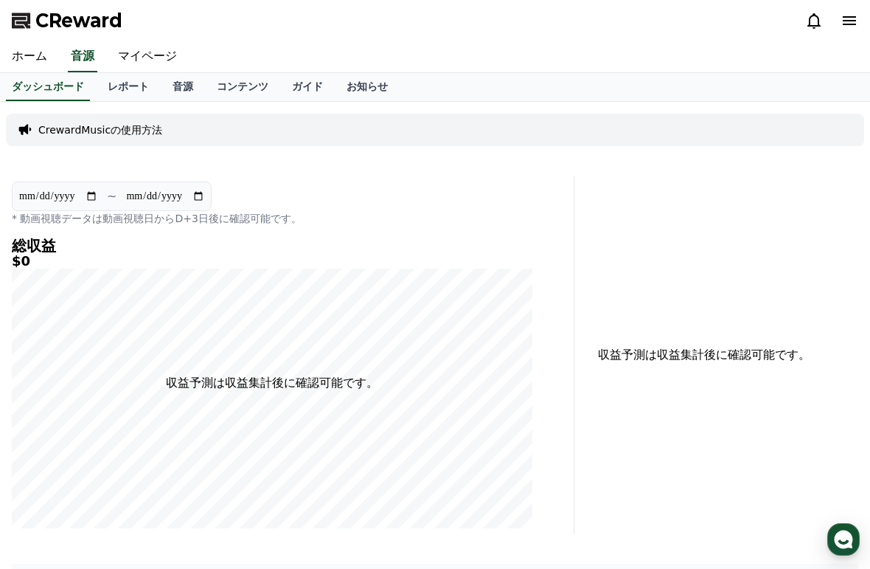
click at [120, 84] on link "レポート" at bounding box center [128, 87] width 65 height 28
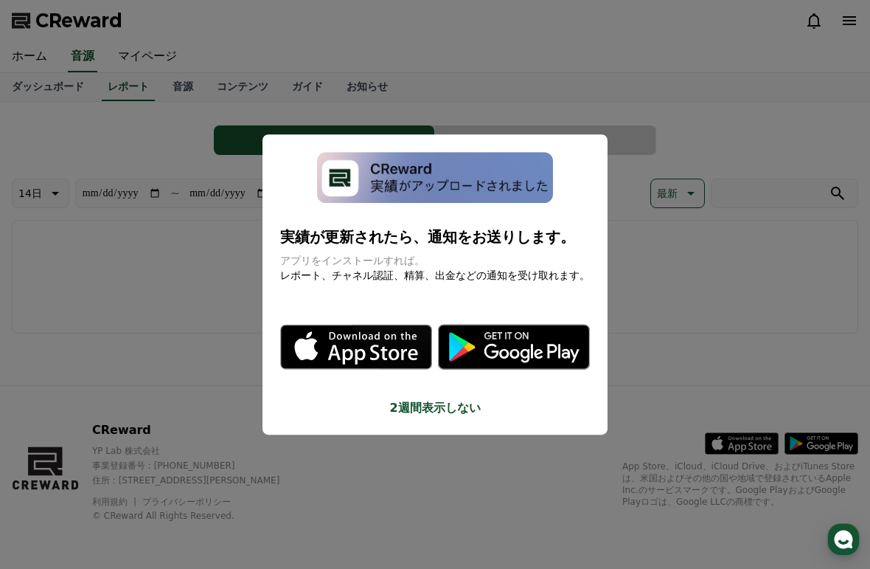
click at [418, 399] on button "2週間表示しない" at bounding box center [435, 408] width 310 height 18
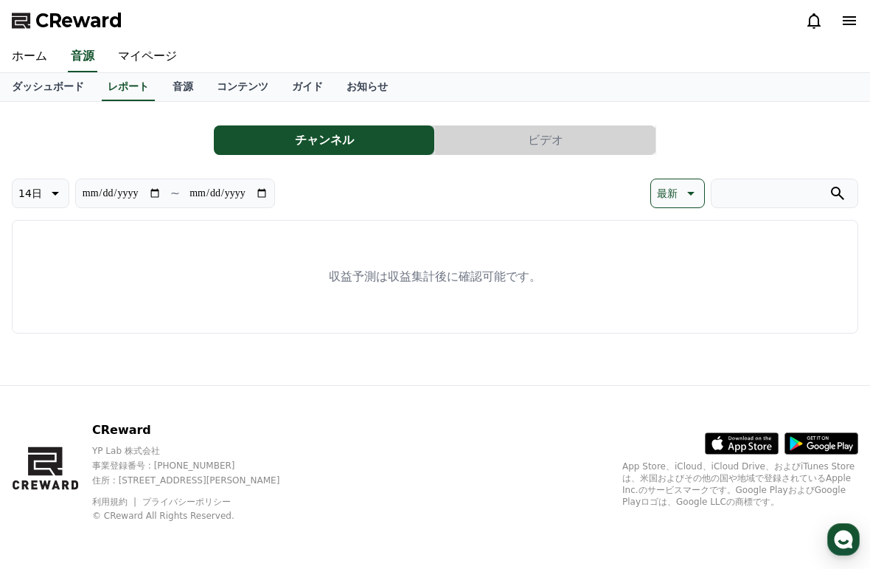
click at [513, 130] on button "ビデオ" at bounding box center [545, 139] width 221 height 29
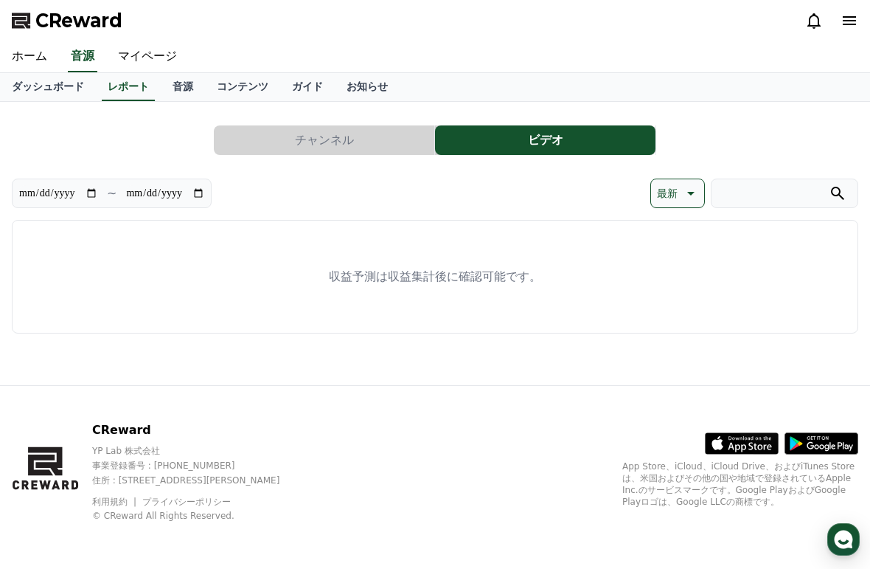
click at [307, 135] on button "チャンネル" at bounding box center [324, 139] width 221 height 29
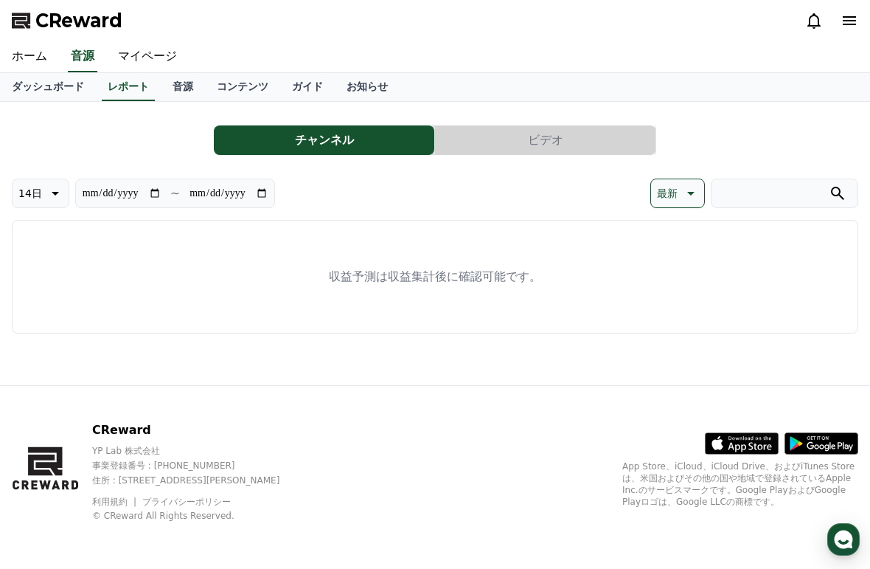
click at [170, 78] on link "音源" at bounding box center [183, 87] width 44 height 28
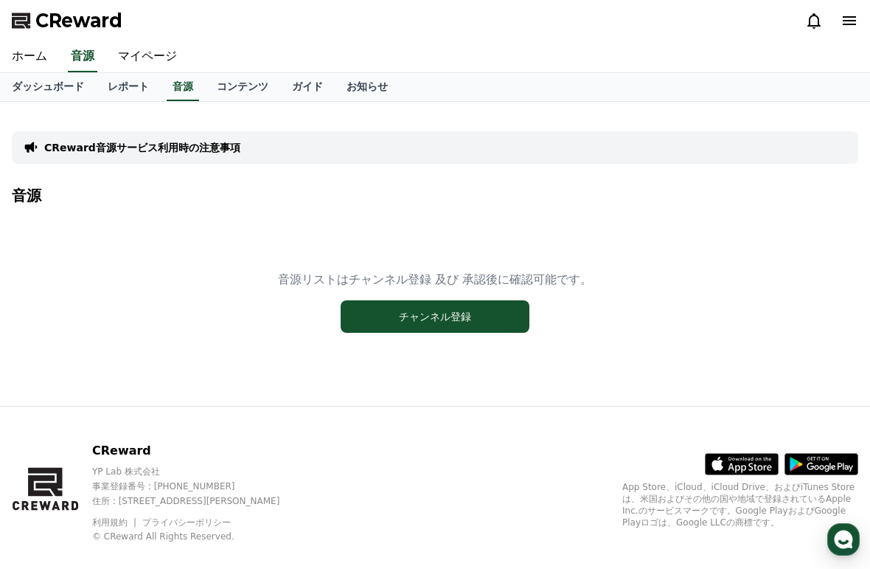
click at [292, 86] on link "ガイド" at bounding box center [307, 87] width 55 height 28
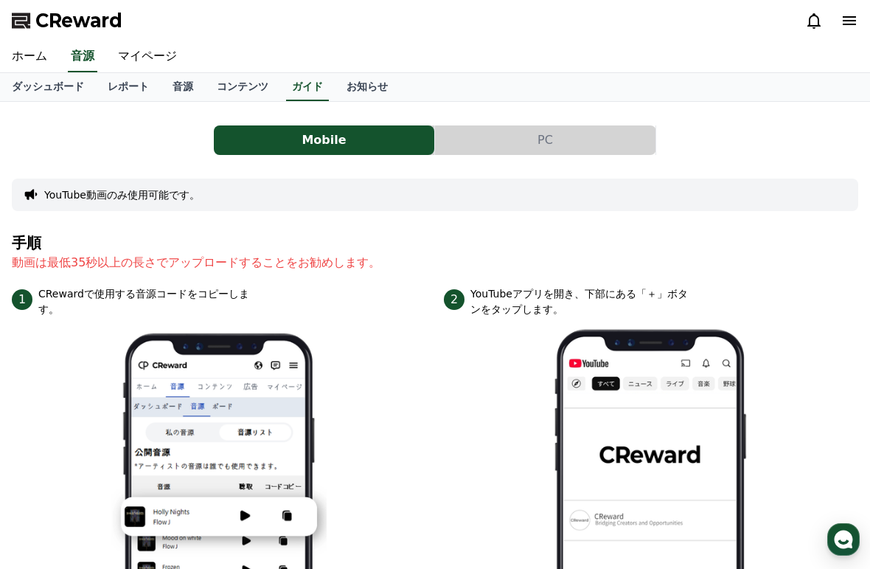
click at [485, 142] on button "PC" at bounding box center [545, 139] width 221 height 29
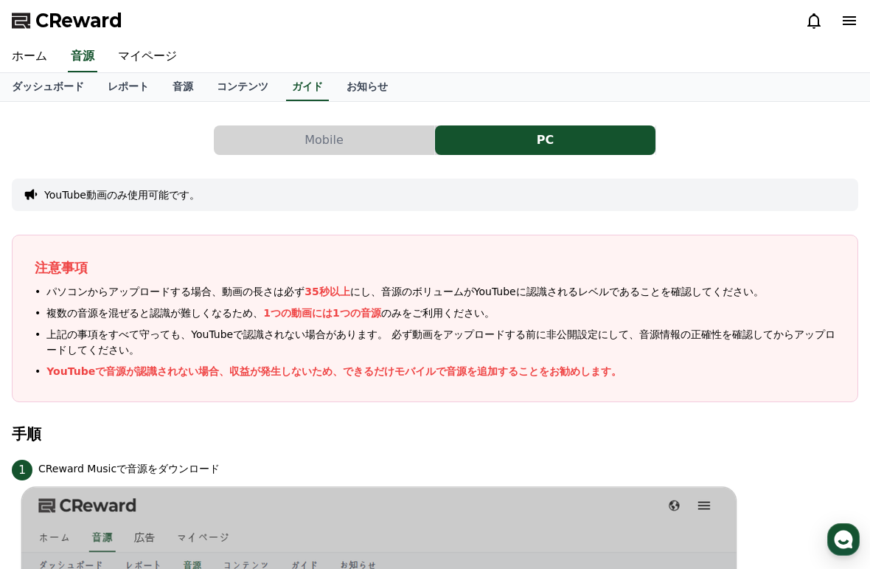
click at [358, 86] on link "お知らせ" at bounding box center [367, 87] width 65 height 28
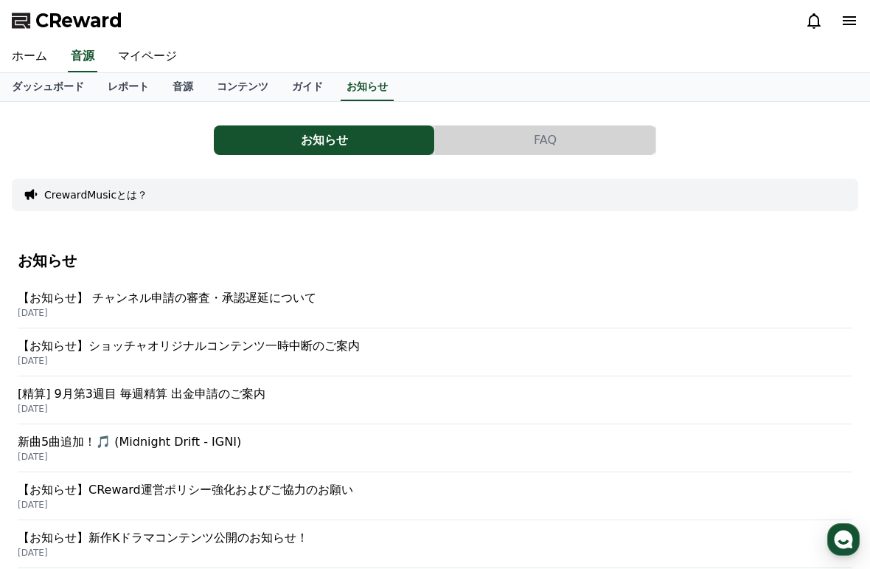
click at [52, 305] on p "【お知らせ】 チャンネル申請の審査・承認遅延について" at bounding box center [435, 298] width 835 height 18
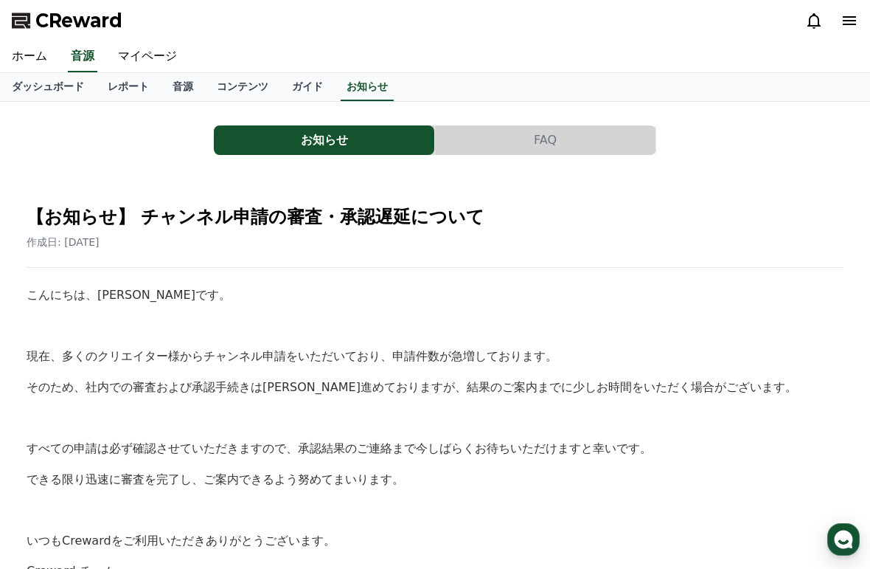
click at [284, 83] on link "ガイド" at bounding box center [307, 87] width 55 height 28
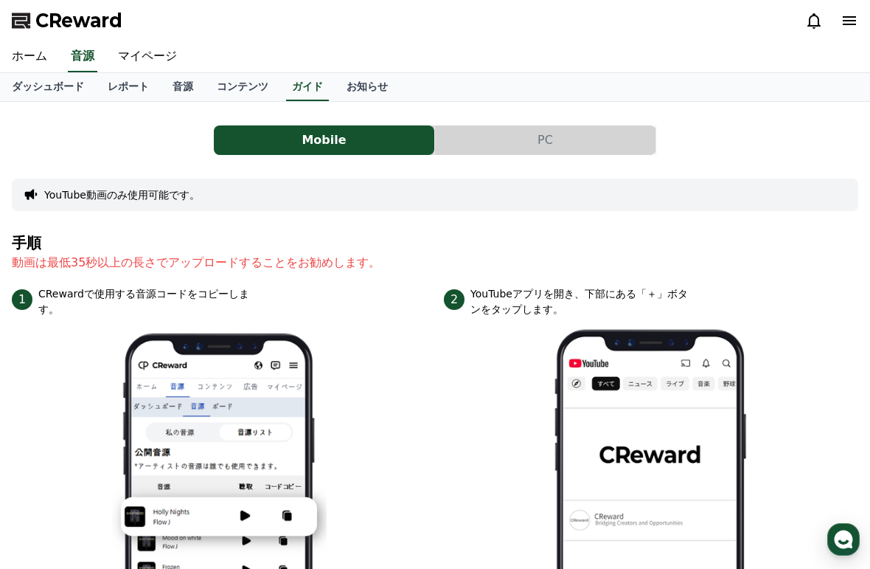
click at [226, 74] on link "コンテンツ" at bounding box center [242, 87] width 75 height 28
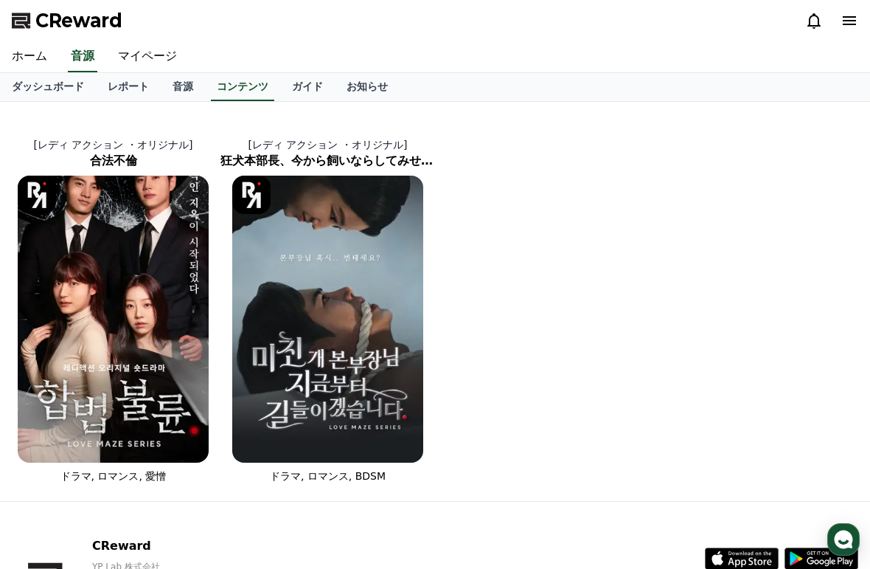
click at [175, 80] on link "音源" at bounding box center [183, 87] width 44 height 28
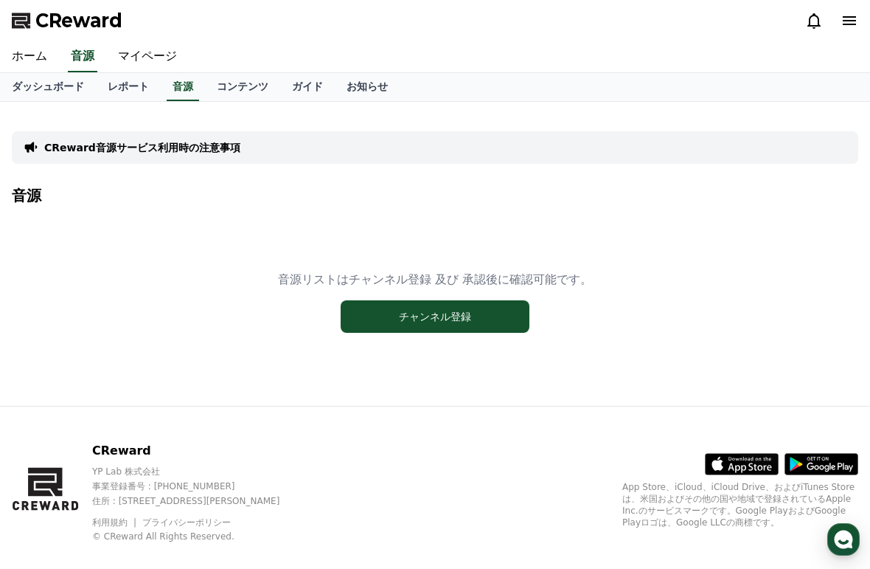
click at [100, 140] on p "CReward音源サービス利用時の注意事項" at bounding box center [142, 147] width 196 height 15
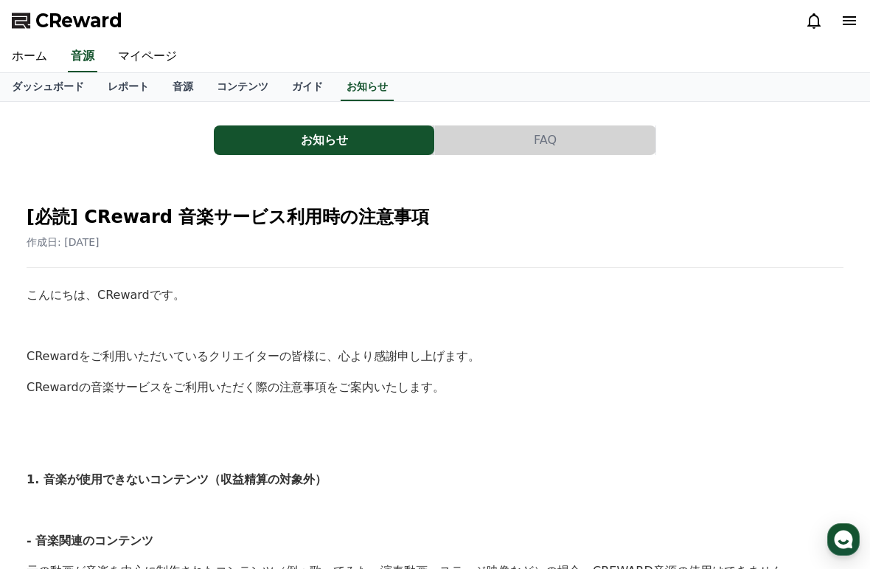
click at [170, 83] on link "音源" at bounding box center [183, 87] width 44 height 28
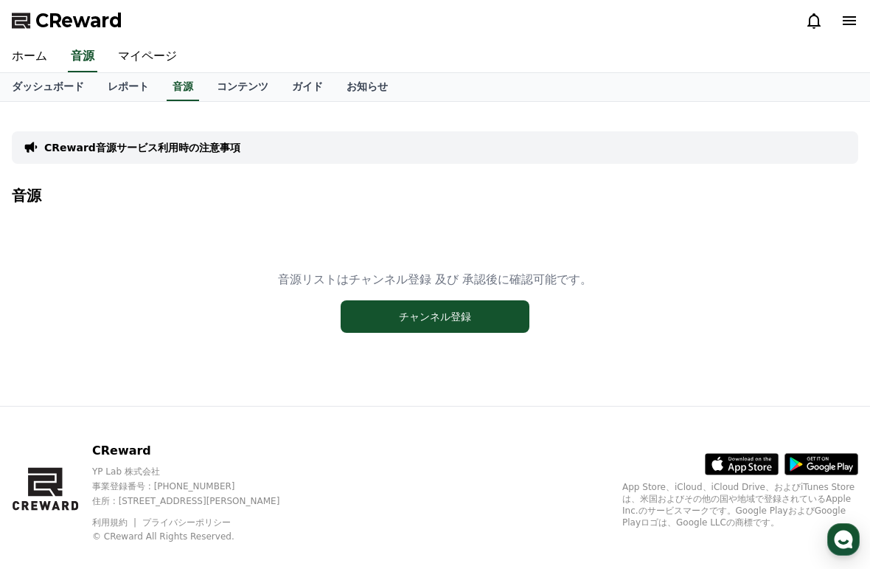
click at [143, 61] on link "マイページ" at bounding box center [147, 56] width 83 height 31
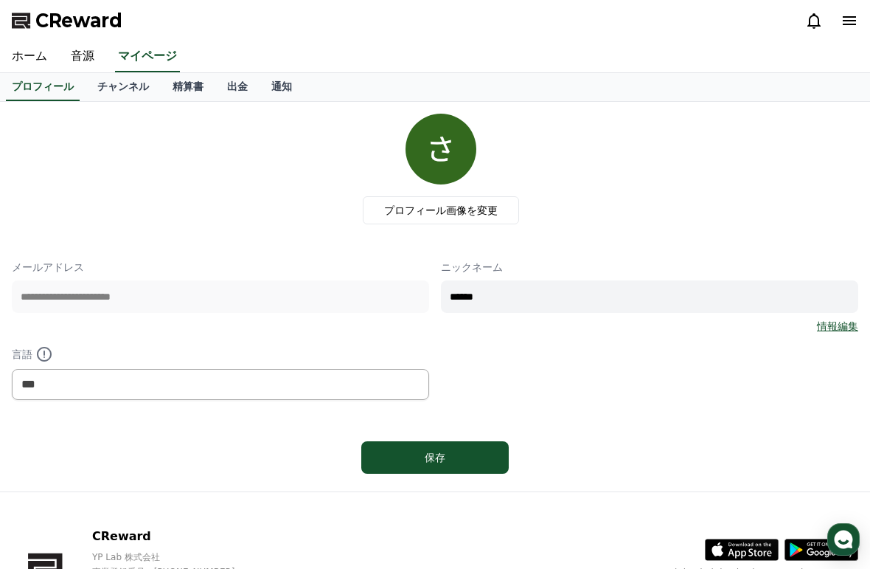
click at [108, 80] on link "チャンネル" at bounding box center [123, 87] width 75 height 28
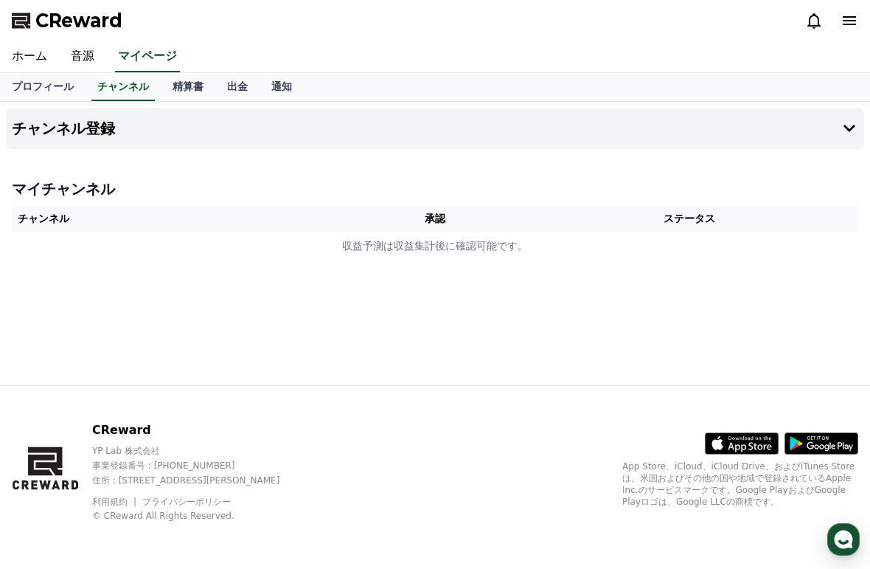
click at [77, 52] on link "音源" at bounding box center [82, 56] width 47 height 31
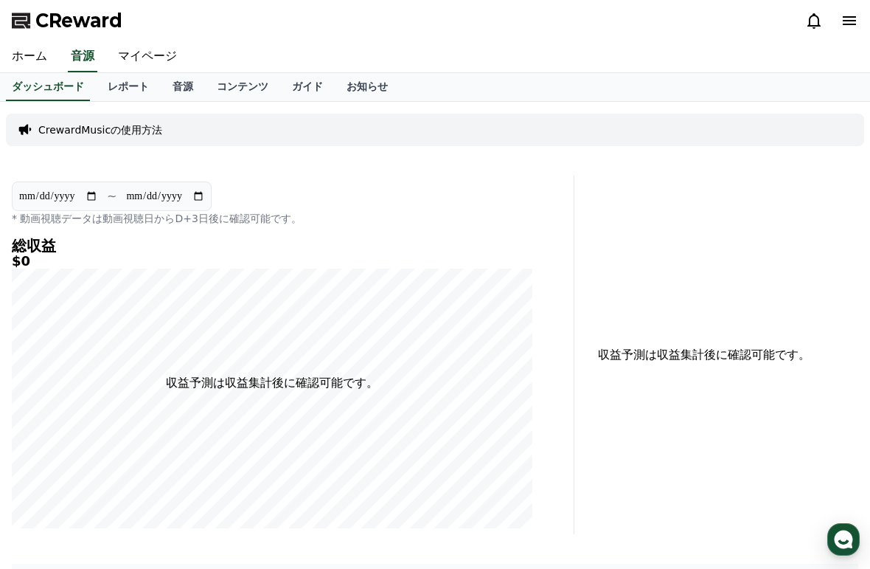
click at [58, 136] on p "CrewardMusicの使用方法" at bounding box center [100, 129] width 124 height 15
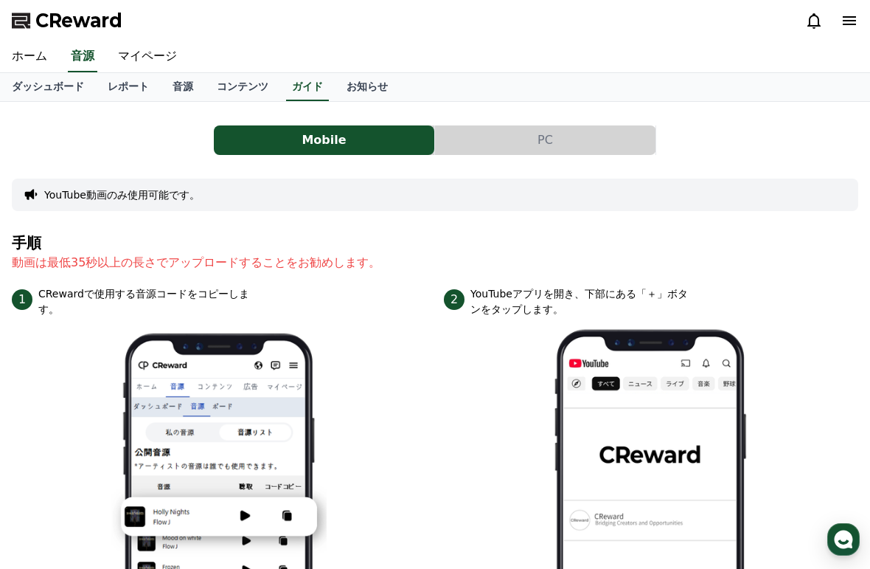
click at [176, 89] on link "音源" at bounding box center [183, 87] width 44 height 28
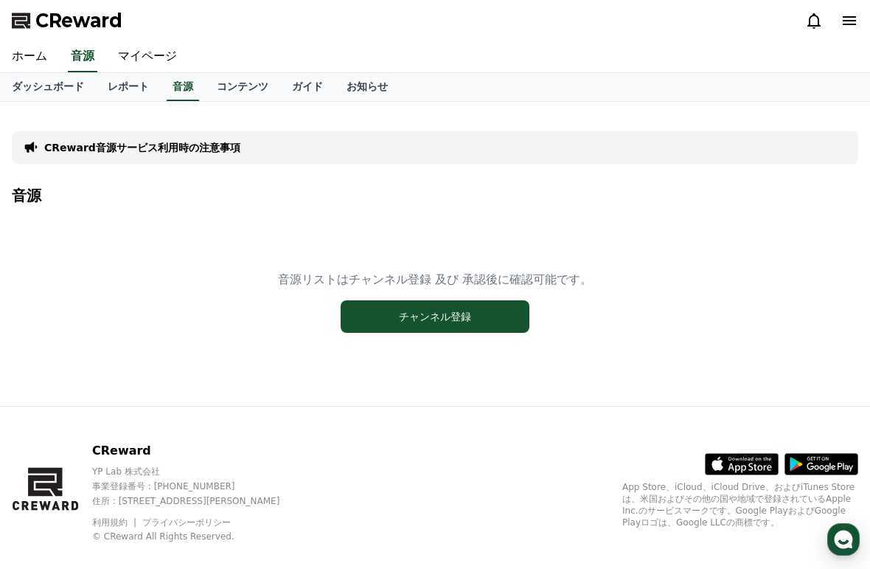
click at [371, 323] on button "チャンネル登録" at bounding box center [435, 316] width 189 height 32
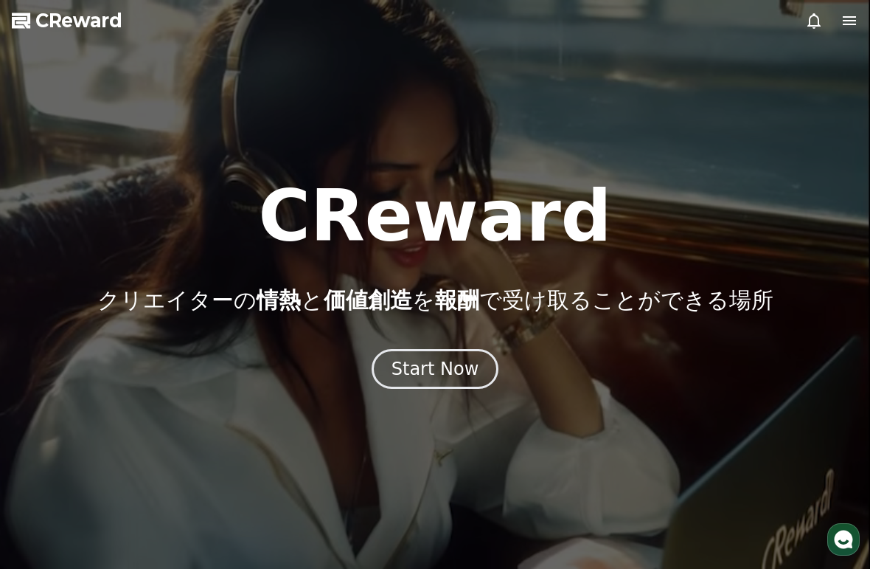
click at [842, 29] on icon at bounding box center [850, 21] width 18 height 18
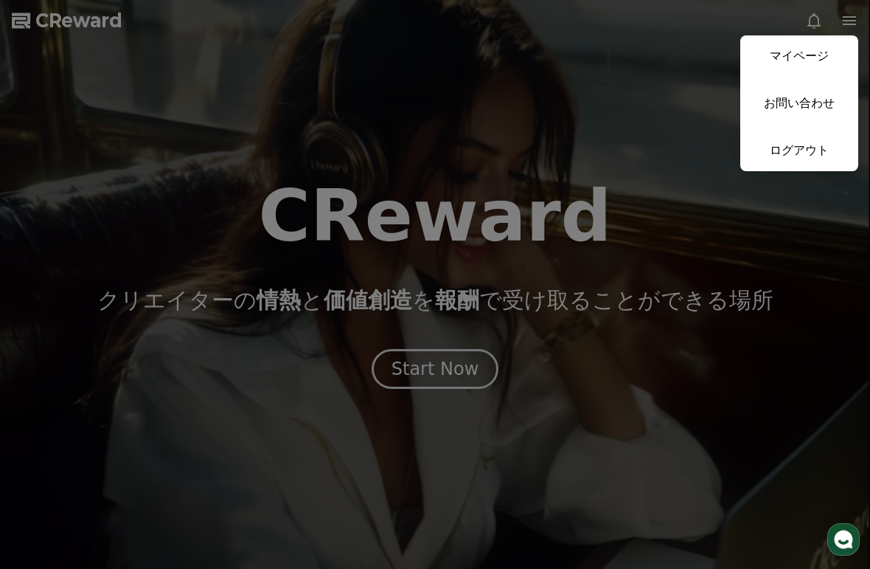
click at [771, 54] on link "マイページ" at bounding box center [799, 55] width 118 height 41
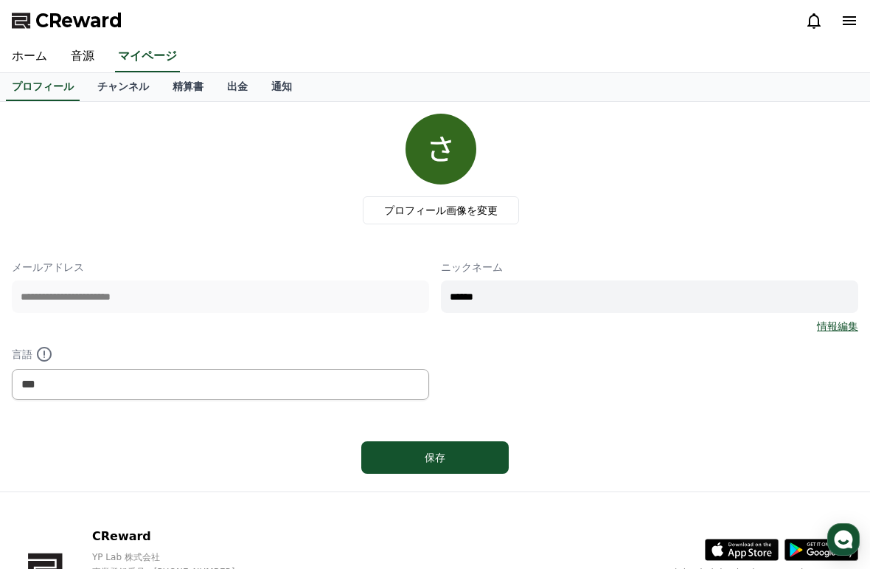
click at [112, 88] on link "チャンネル" at bounding box center [123, 87] width 75 height 28
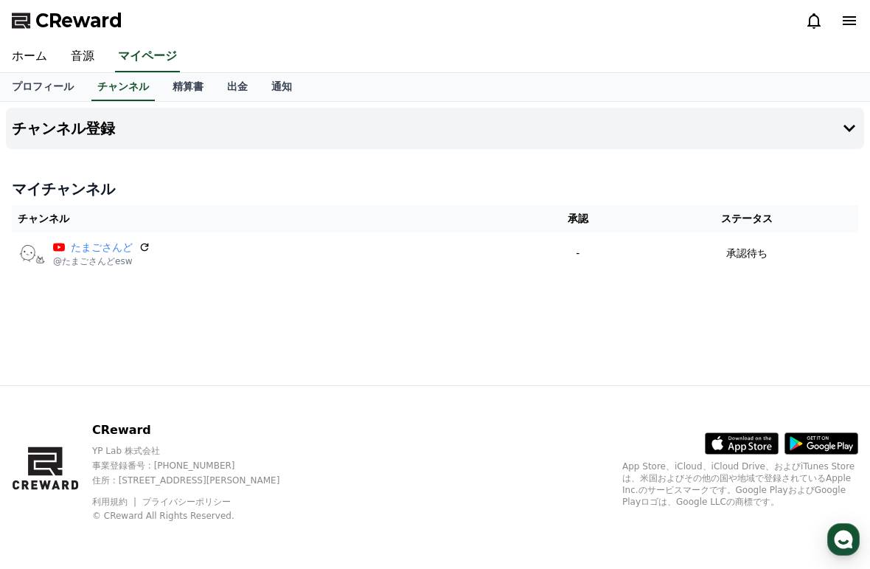
click at [66, 131] on h4 "チャンネル登録" at bounding box center [63, 128] width 103 height 16
